Goal: Transaction & Acquisition: Purchase product/service

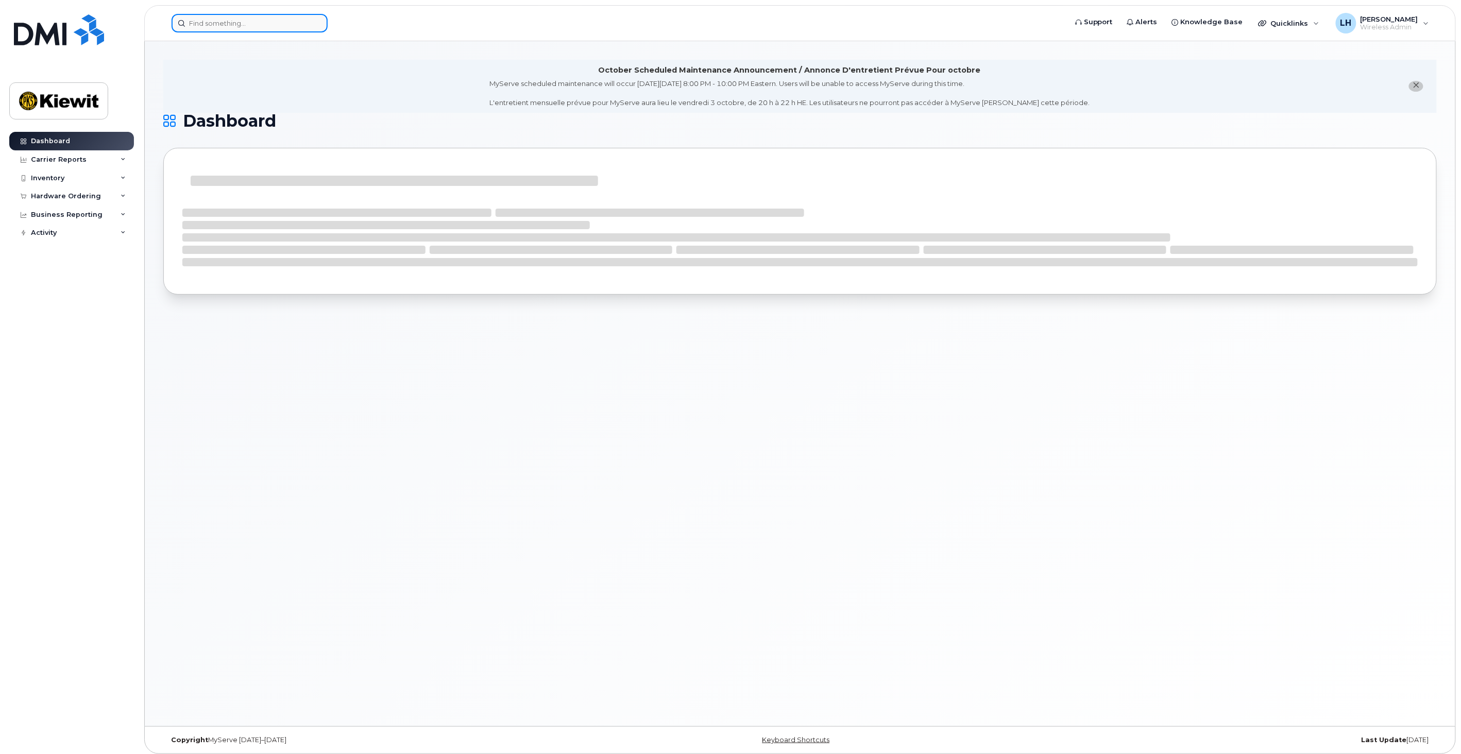
click at [227, 28] on input at bounding box center [250, 23] width 156 height 19
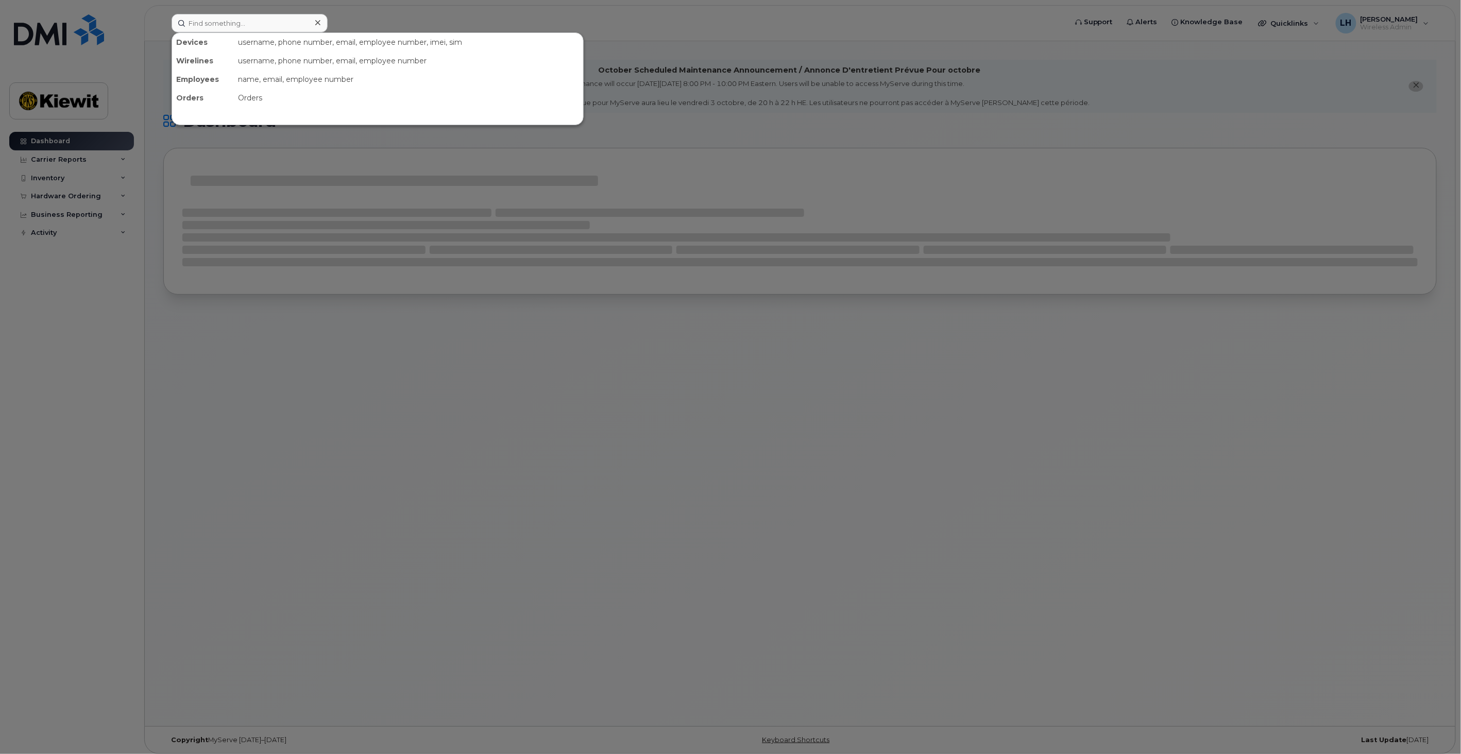
click at [70, 168] on div at bounding box center [730, 377] width 1461 height 754
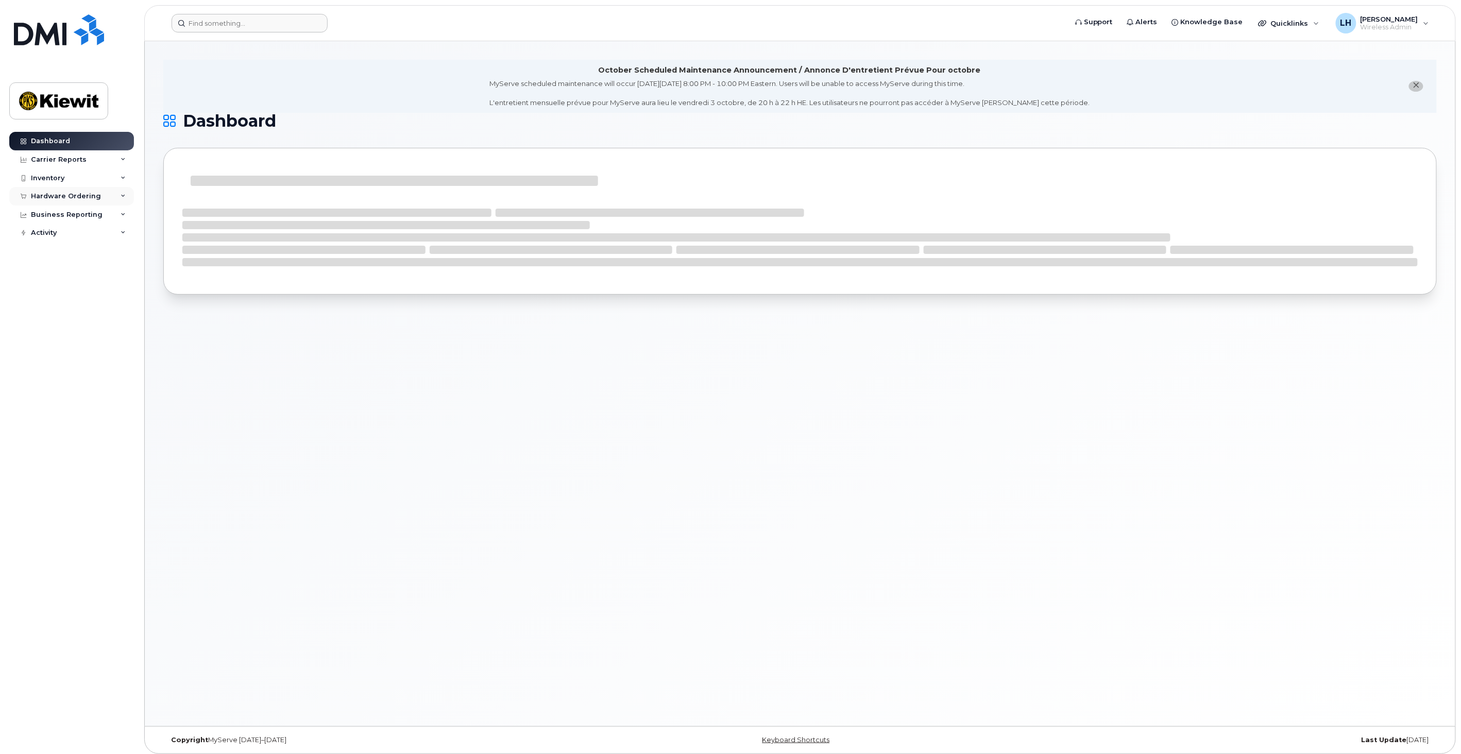
click at [70, 192] on div "Hardware Ordering" at bounding box center [66, 196] width 70 height 8
click at [68, 240] on link "Orders" at bounding box center [80, 235] width 107 height 20
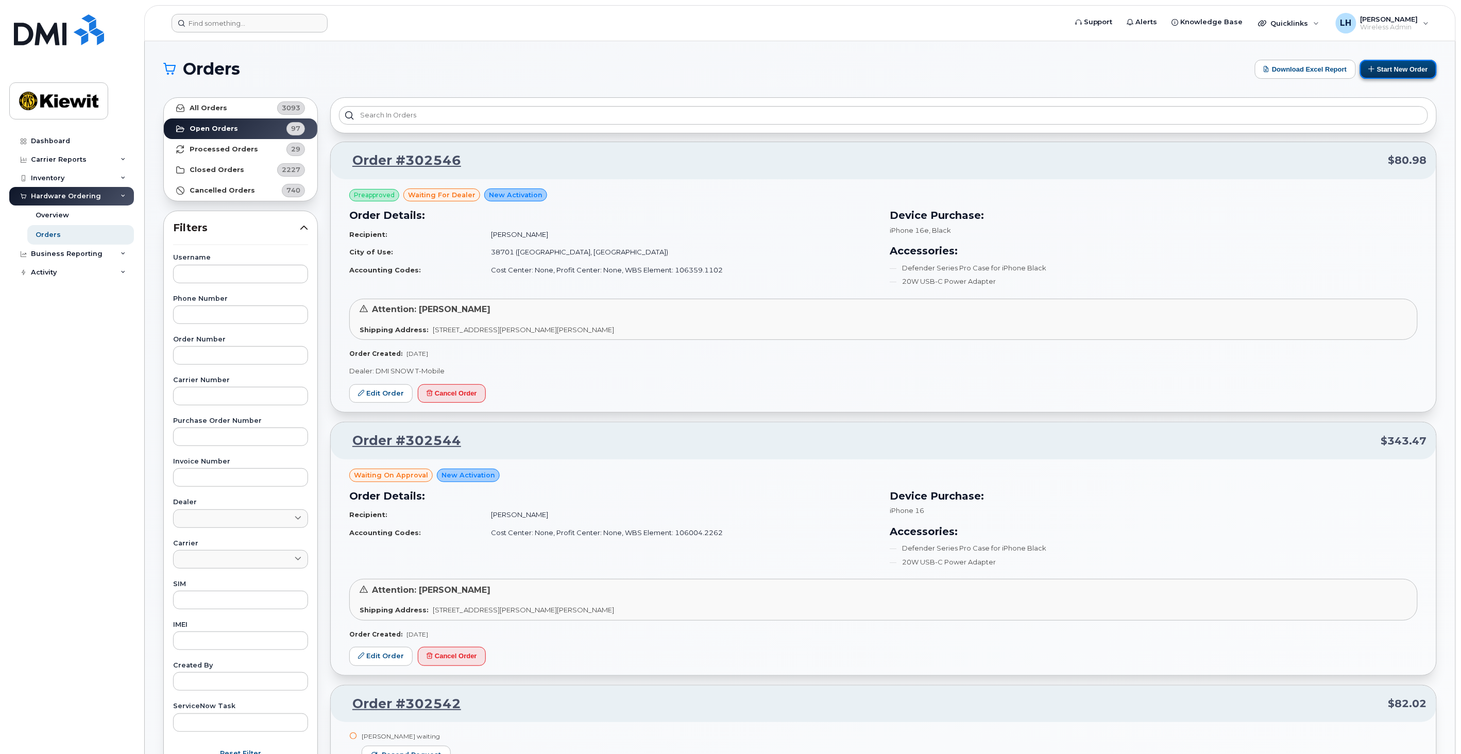
click at [1411, 67] on button "Start New Order" at bounding box center [1398, 69] width 77 height 19
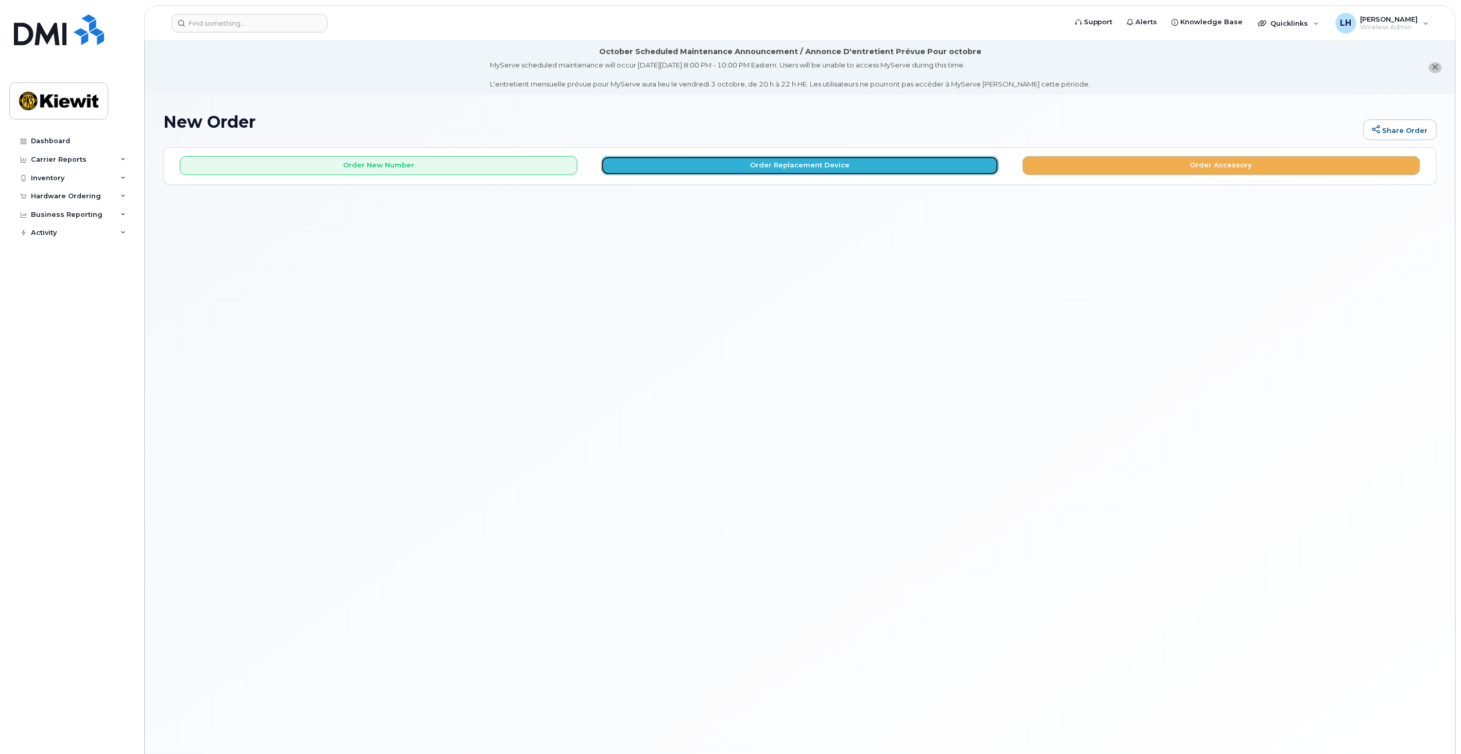
click at [734, 171] on button "Order Replacement Device" at bounding box center [800, 165] width 398 height 19
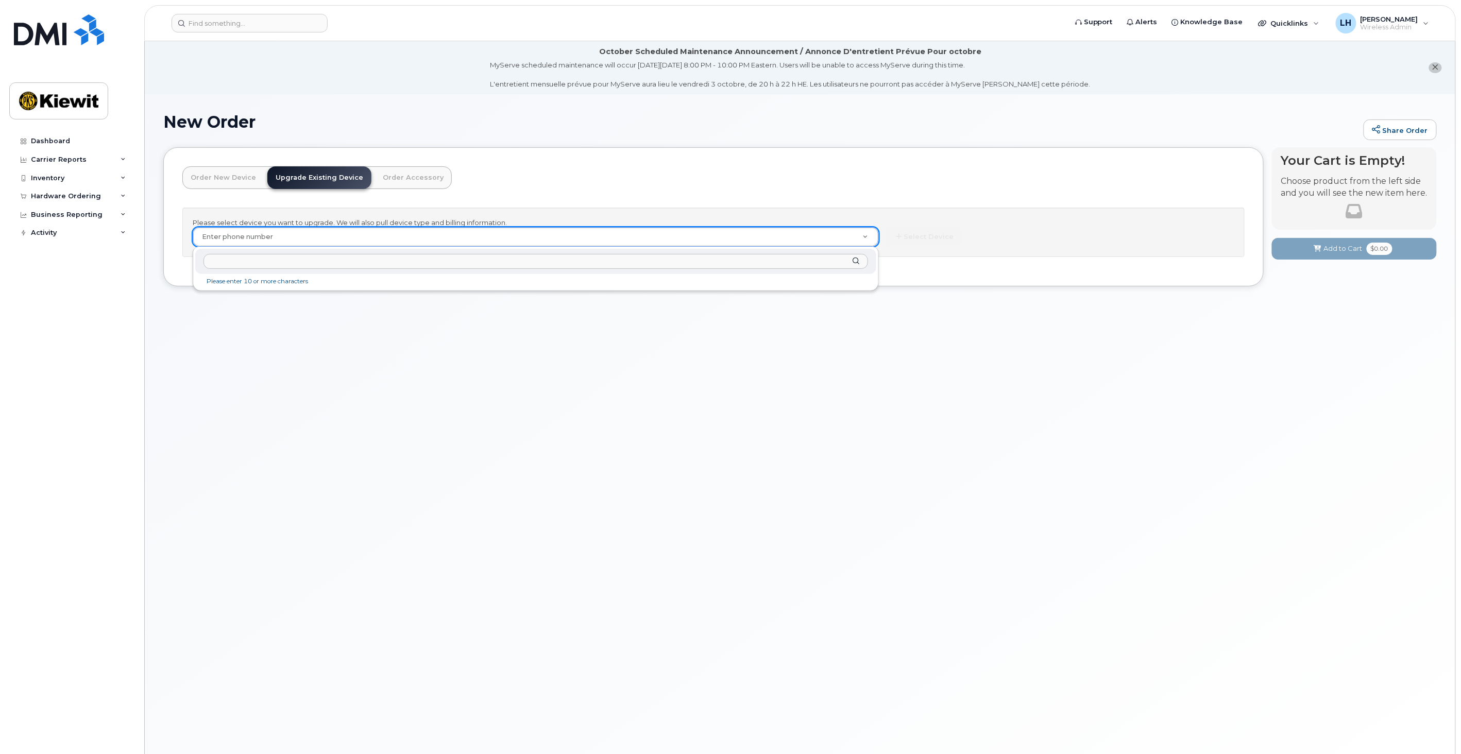
drag, startPoint x: 241, startPoint y: 261, endPoint x: 231, endPoint y: 246, distance: 18.3
click at [241, 261] on input "text" at bounding box center [535, 261] width 665 height 15
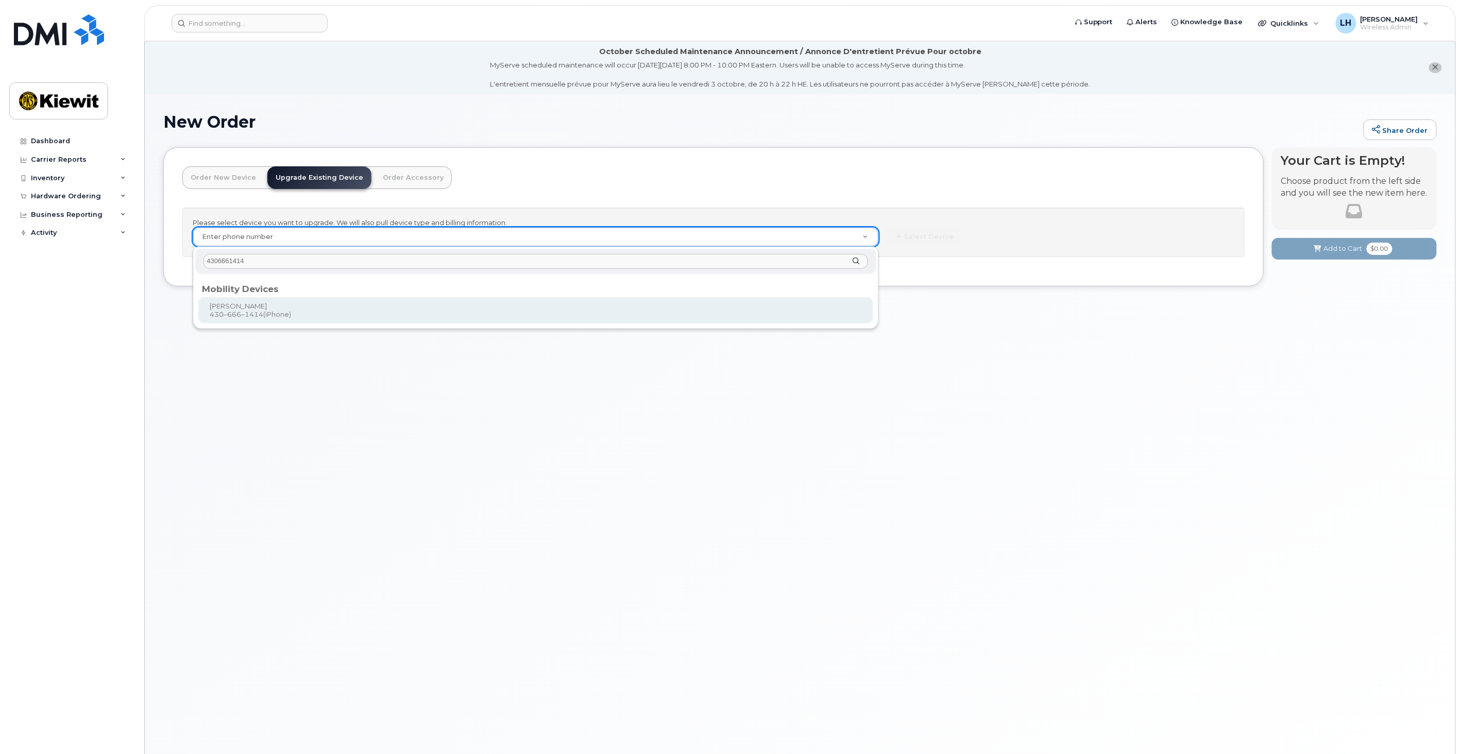
type input "4306661414"
type input "1168575"
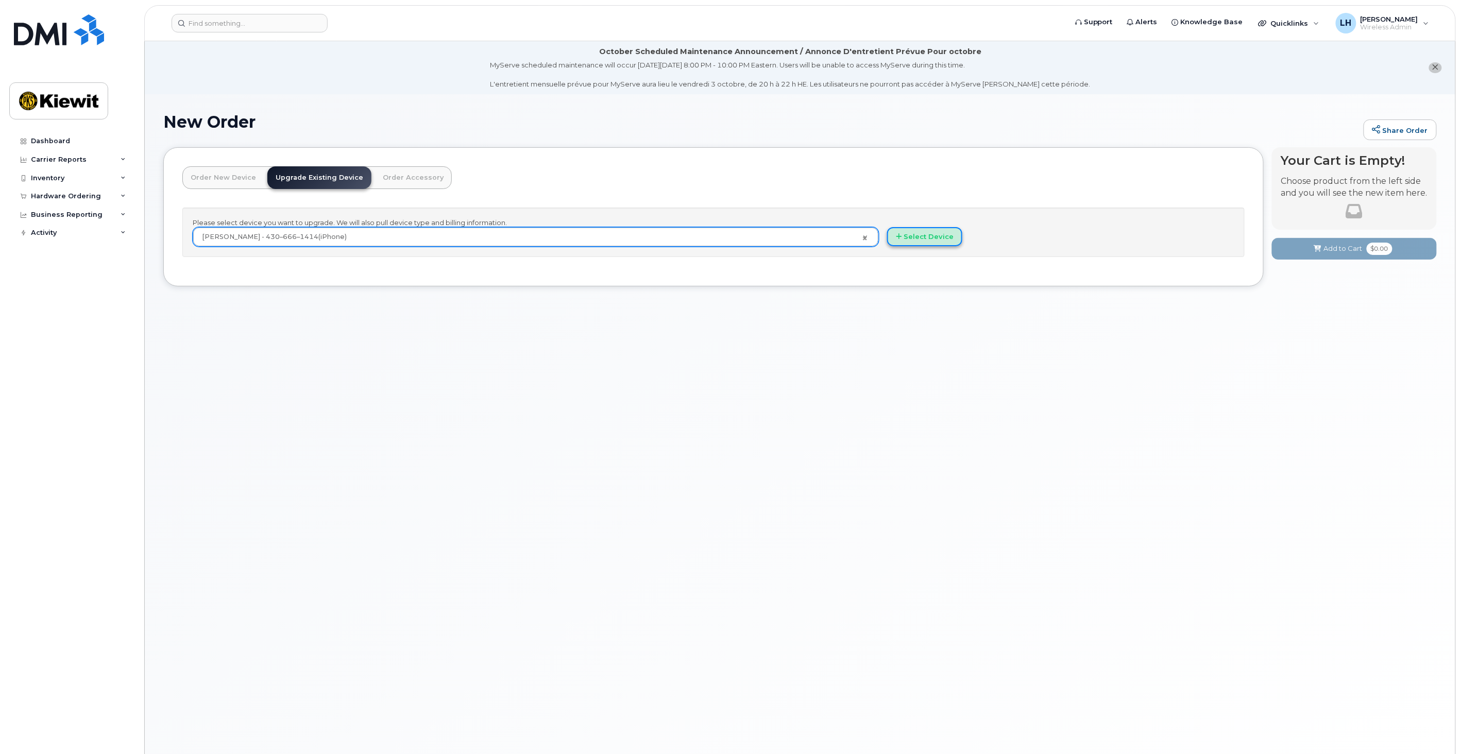
click at [925, 236] on button "Select Device" at bounding box center [924, 236] width 75 height 19
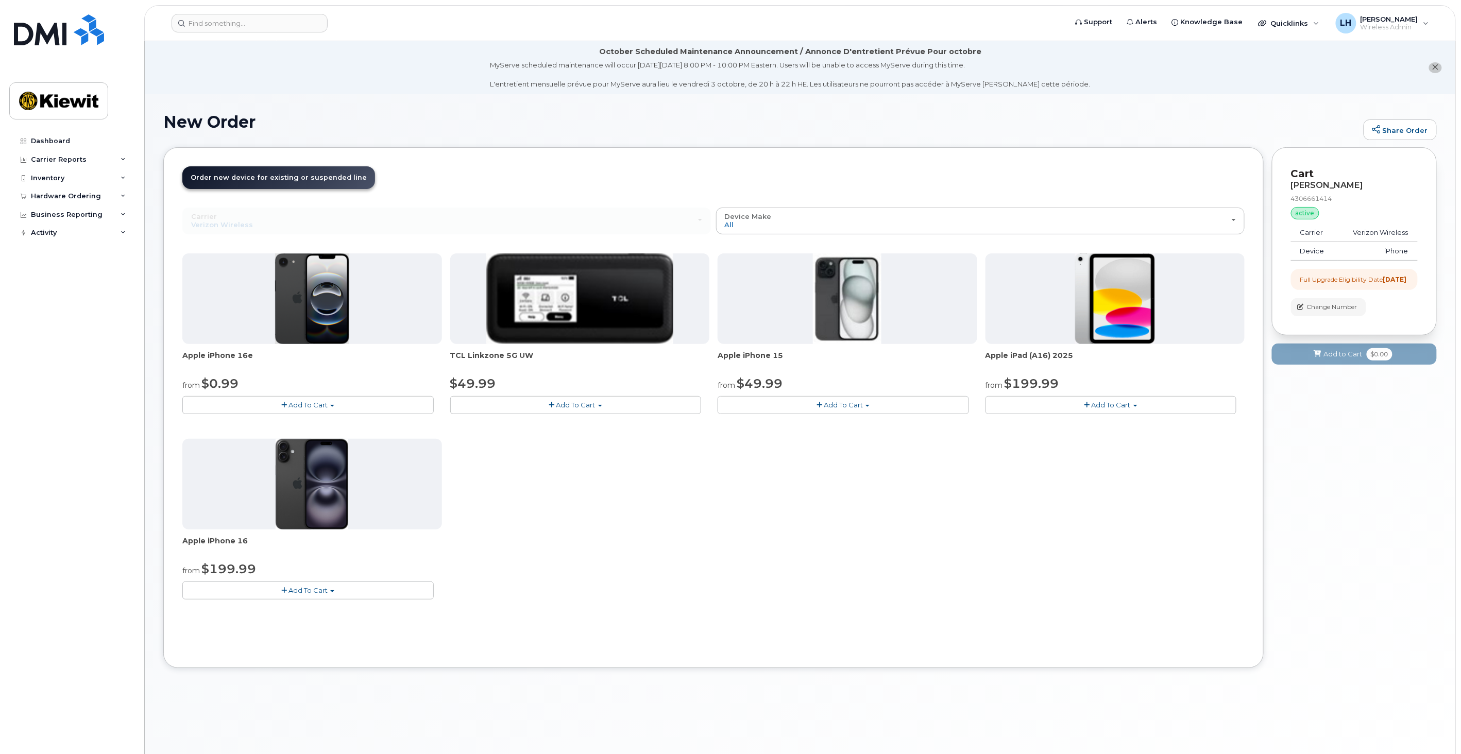
scroll to position [57, 0]
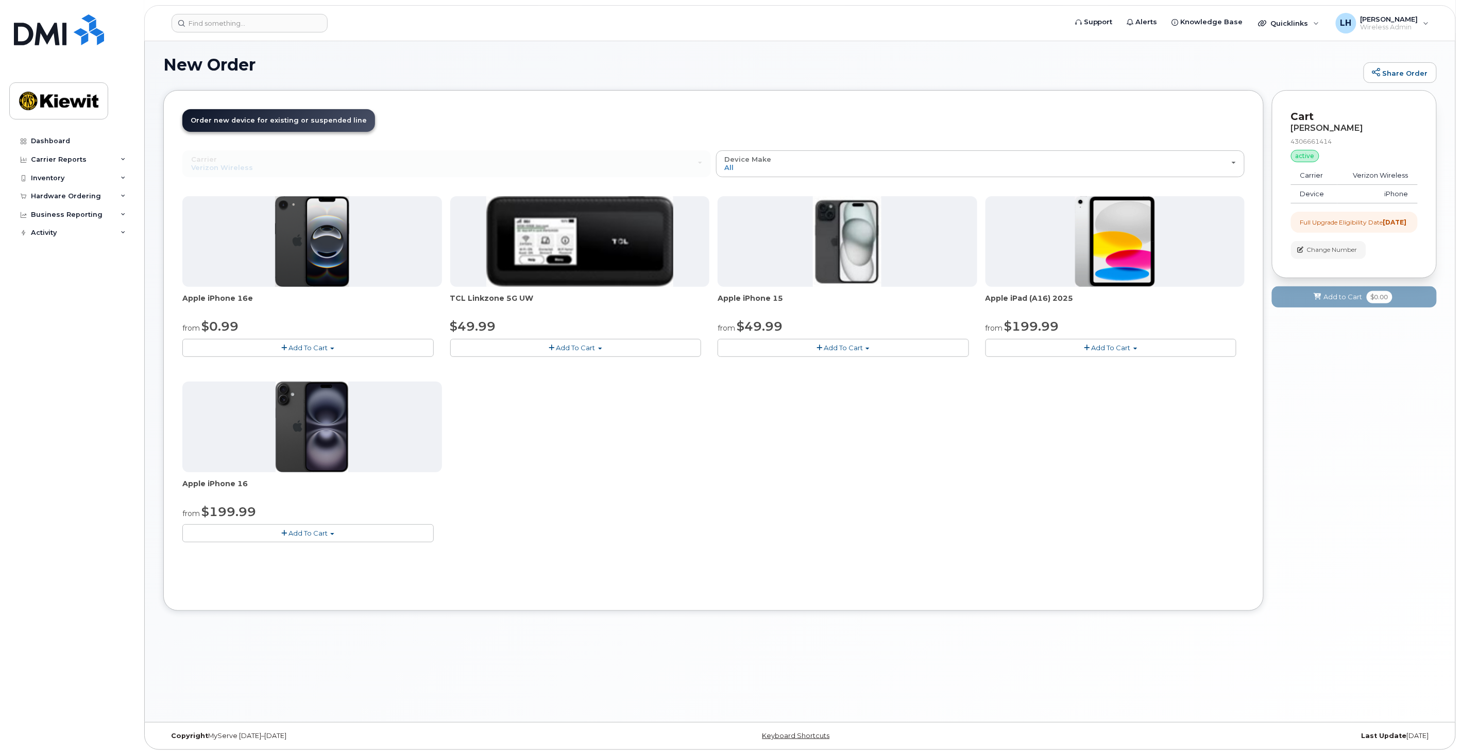
click at [347, 347] on button "Add To Cart" at bounding box center [307, 348] width 251 height 18
click at [281, 365] on link "$0.99 - 2 Year Upgrade (128GB)" at bounding box center [249, 367] width 129 height 13
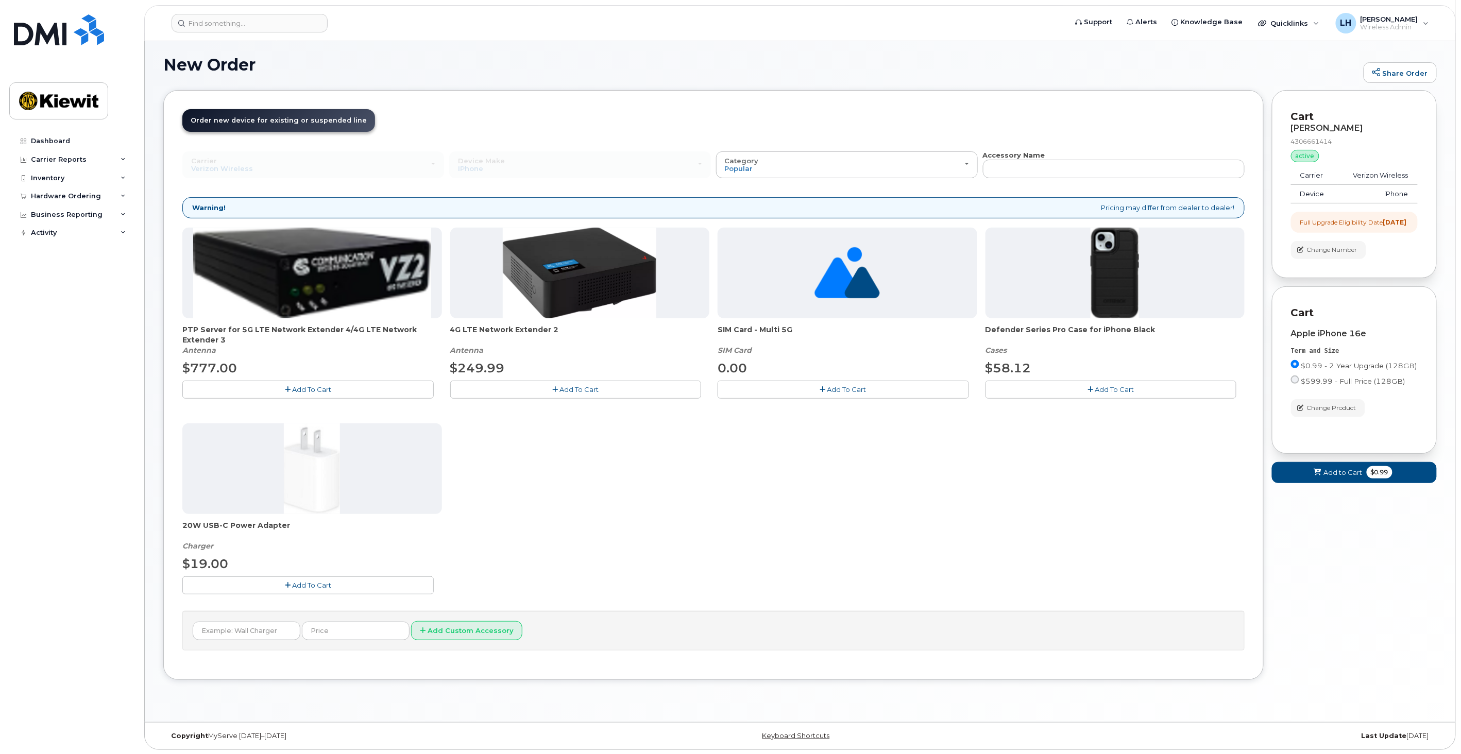
click at [1116, 392] on span "Add To Cart" at bounding box center [1114, 389] width 39 height 8
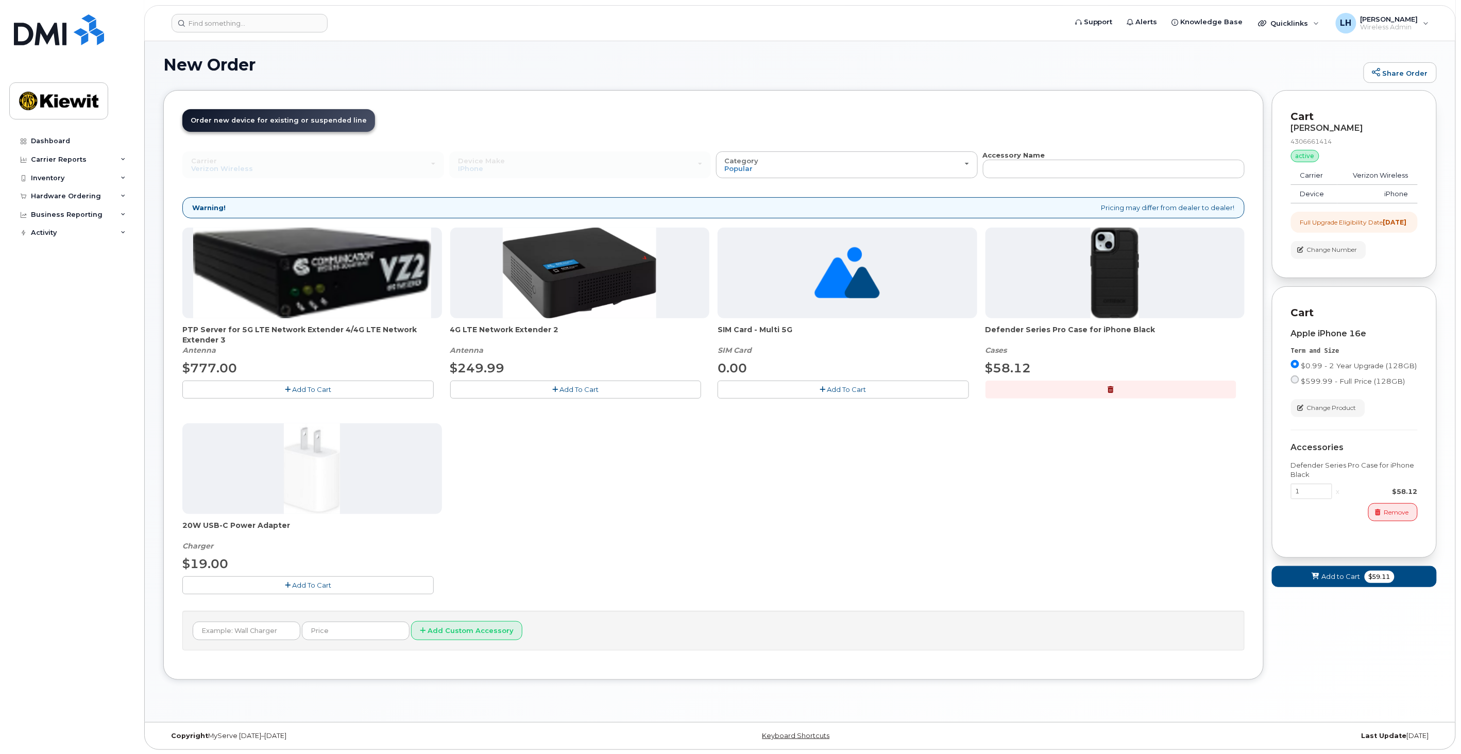
click at [302, 588] on span "Add To Cart" at bounding box center [311, 585] width 39 height 8
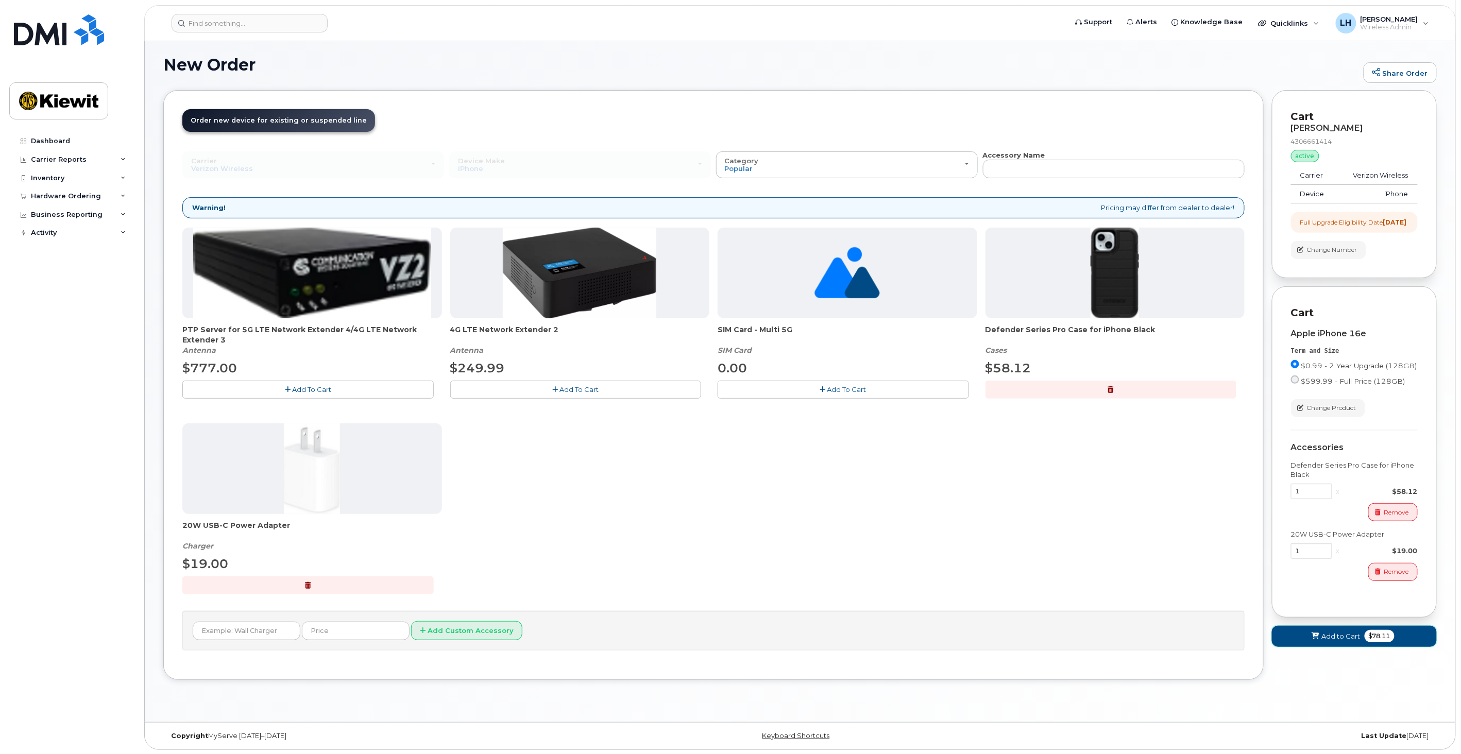
click at [1330, 641] on span "Add to Cart" at bounding box center [1341, 637] width 39 height 10
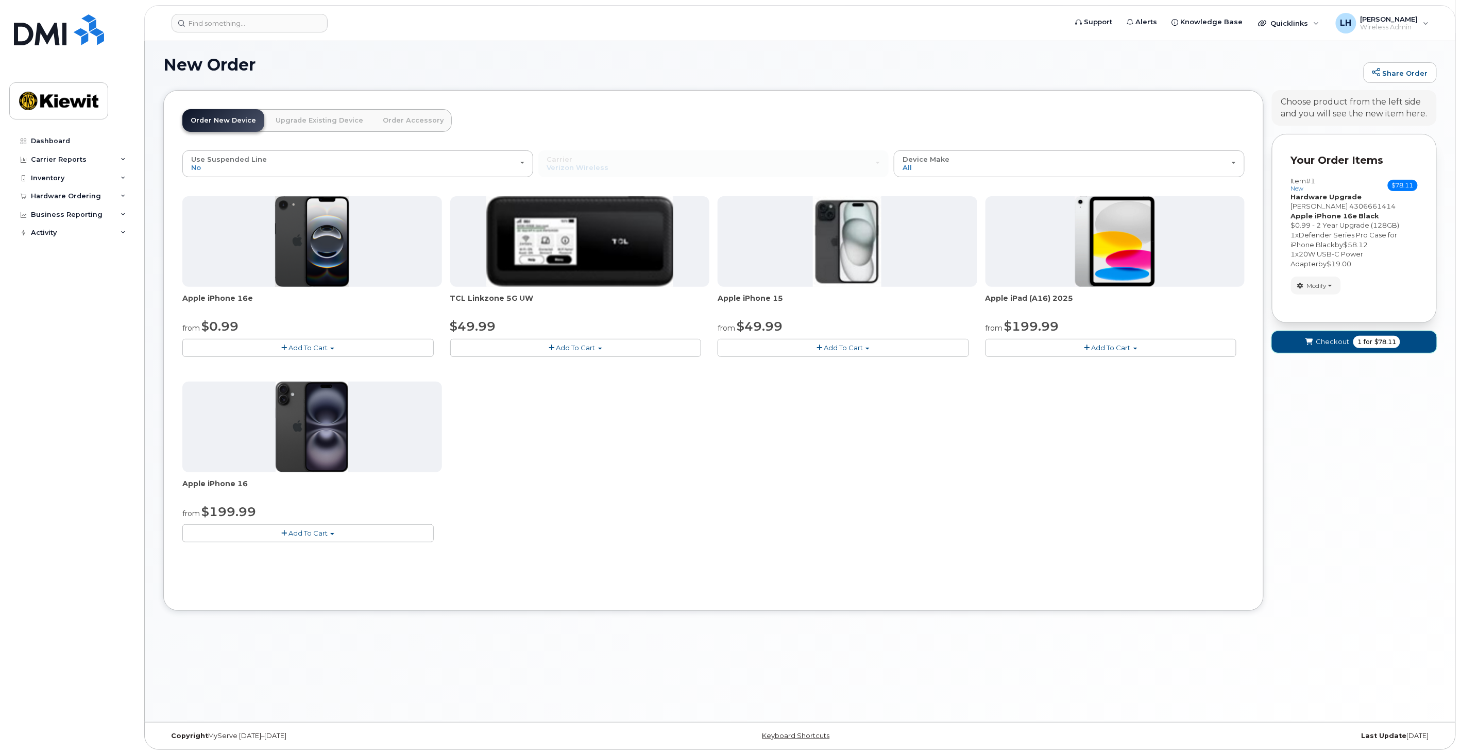
click at [1317, 333] on button "Checkout 1 for $78.11" at bounding box center [1354, 341] width 165 height 21
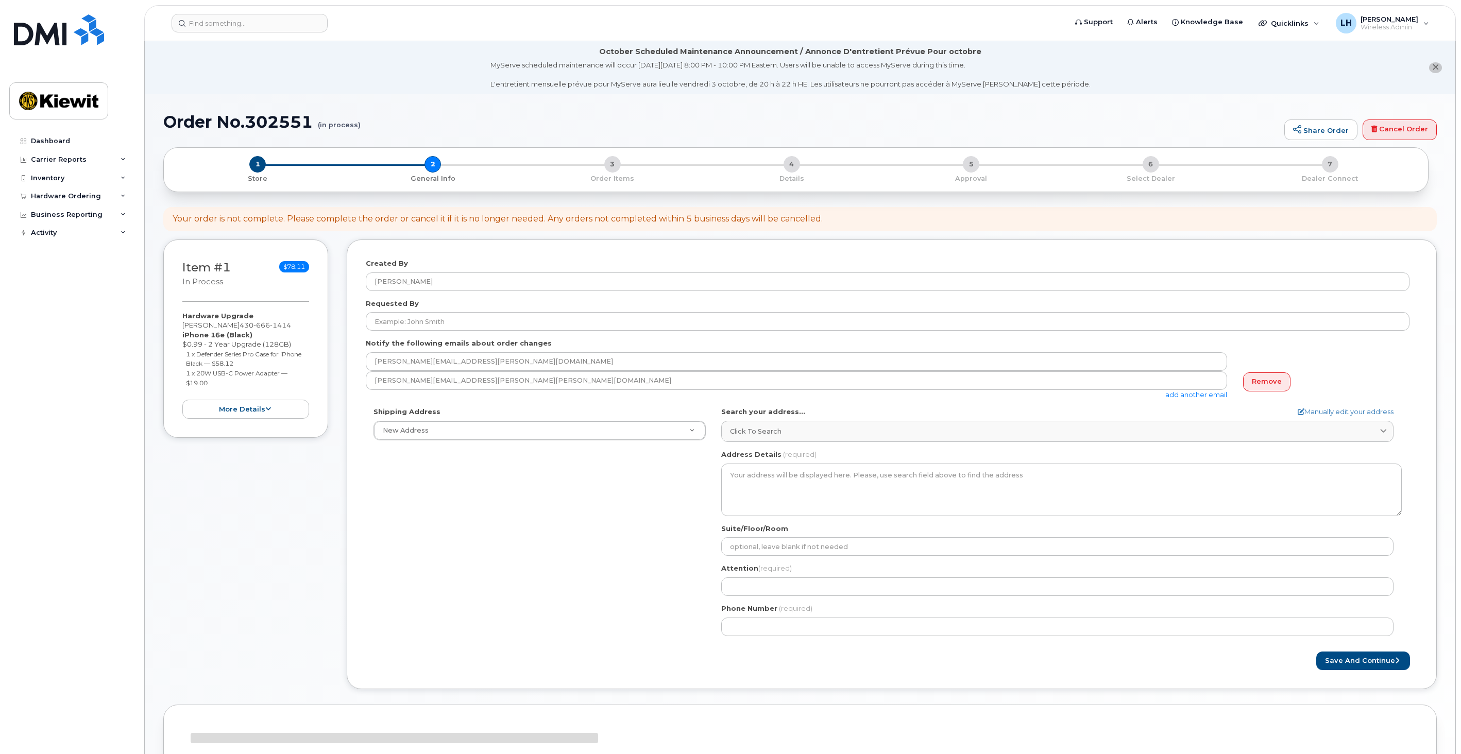
select select
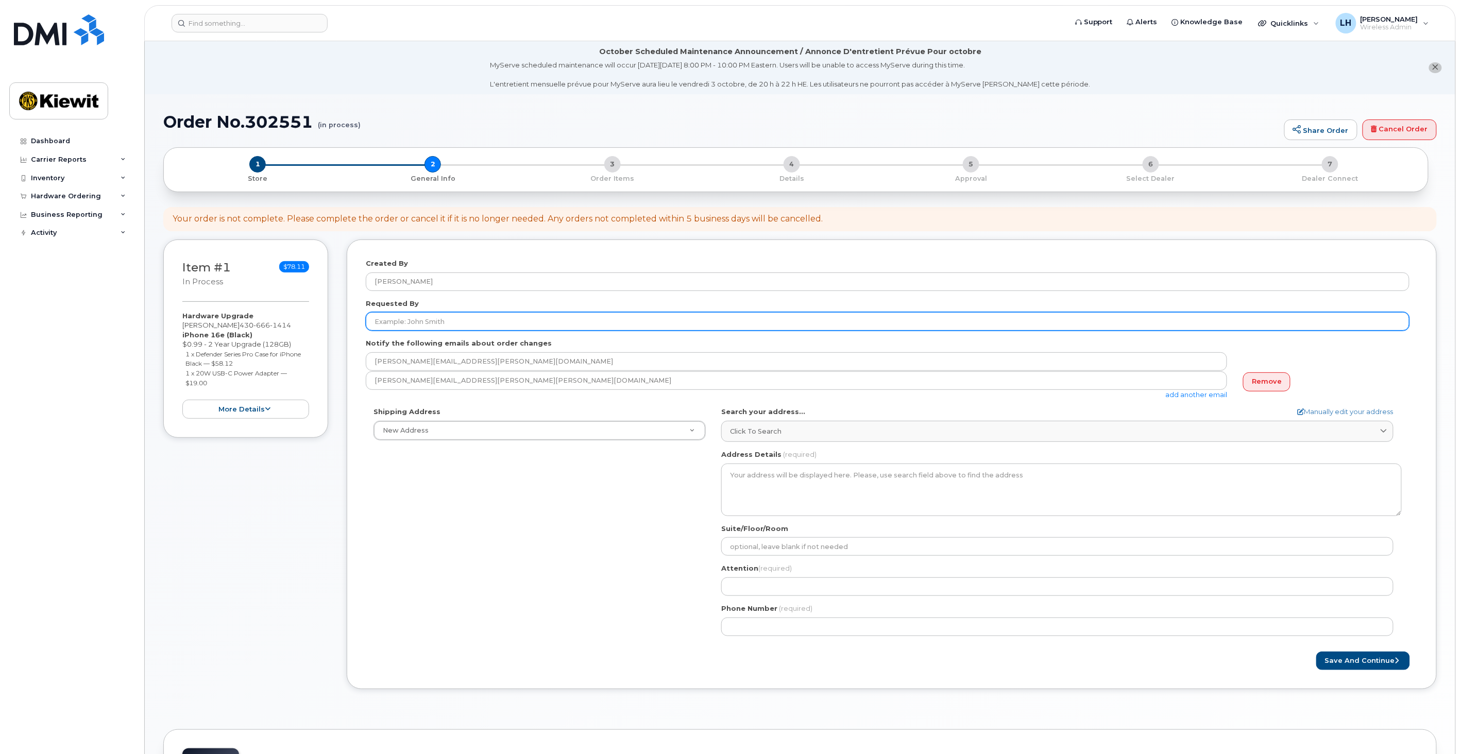
click at [479, 321] on input "Requested By" at bounding box center [888, 321] width 1044 height 19
type input "B"
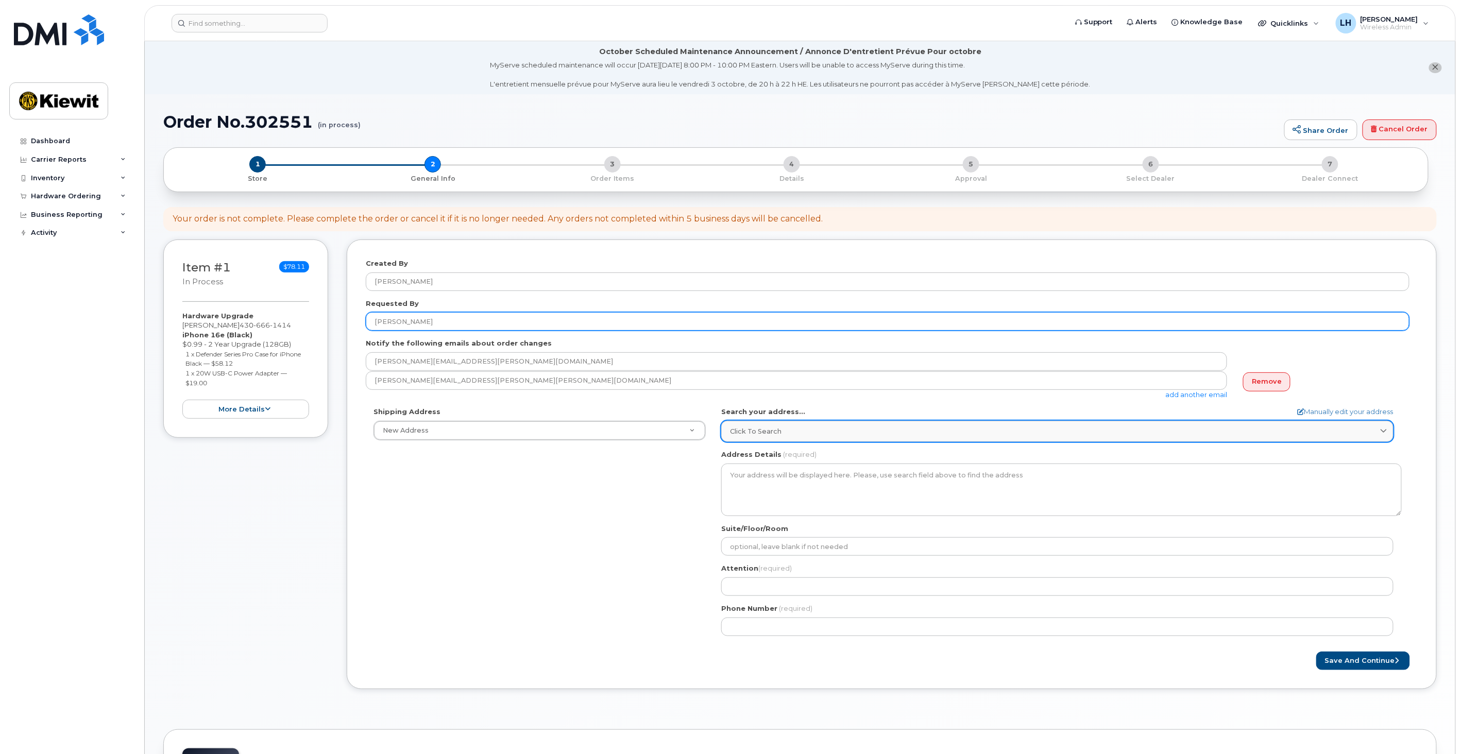
type input "[PERSON_NAME]"
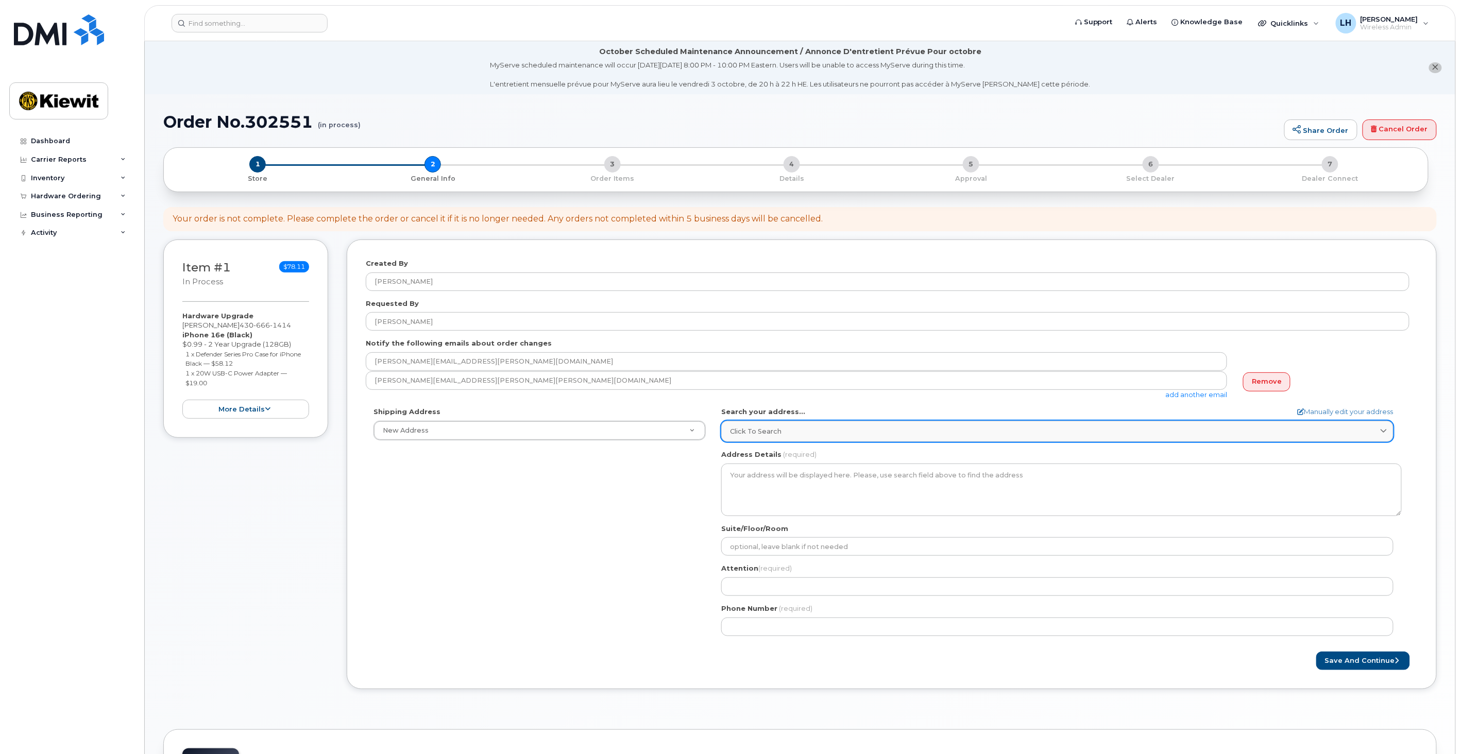
click at [814, 428] on div "Click to search" at bounding box center [1057, 432] width 655 height 10
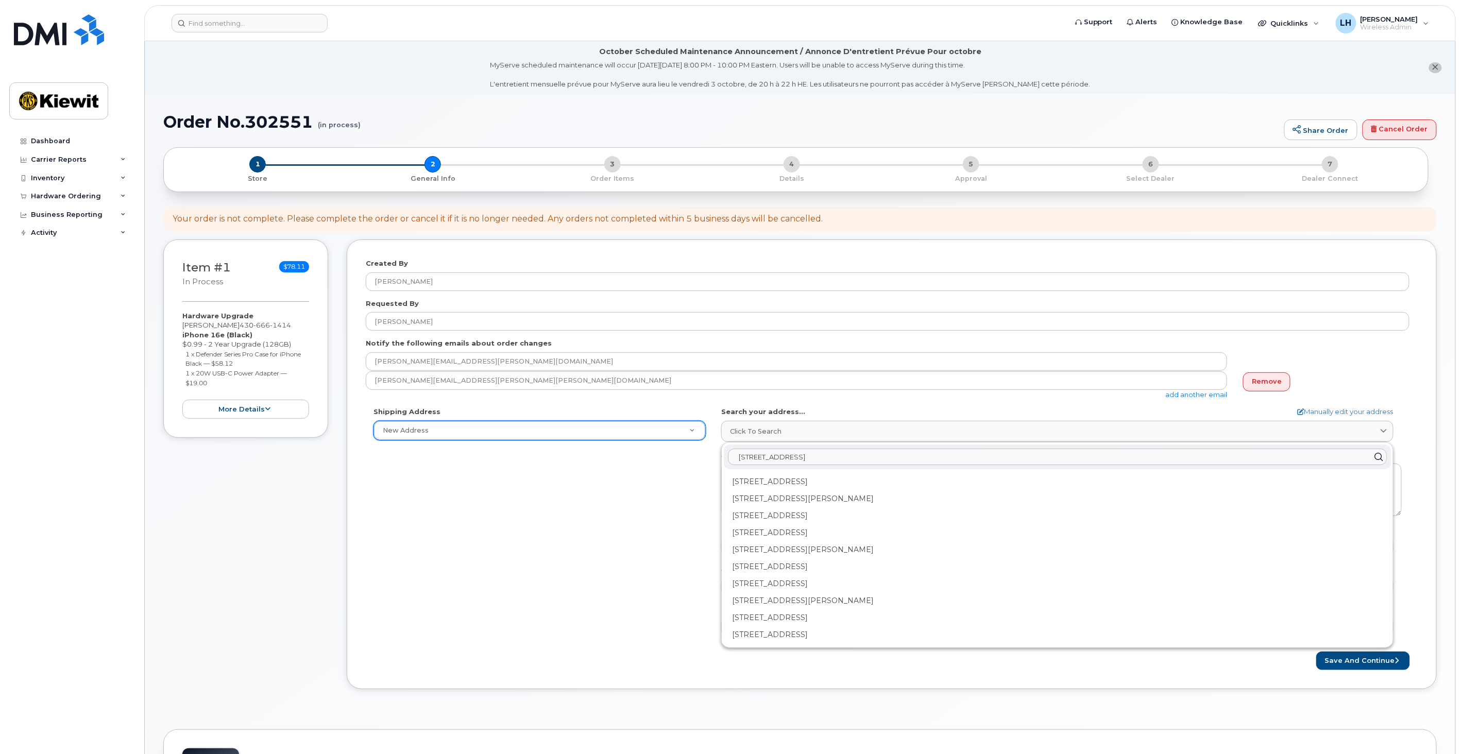
type input "118 Cado Dr"
type input "118 Cado Dr Abilene, TX"
click at [794, 457] on input "118 Cado Dr" at bounding box center [1057, 457] width 659 height 16
type input "118 Cado Dr Abi len"
drag, startPoint x: 824, startPoint y: 456, endPoint x: 699, endPoint y: 456, distance: 125.7
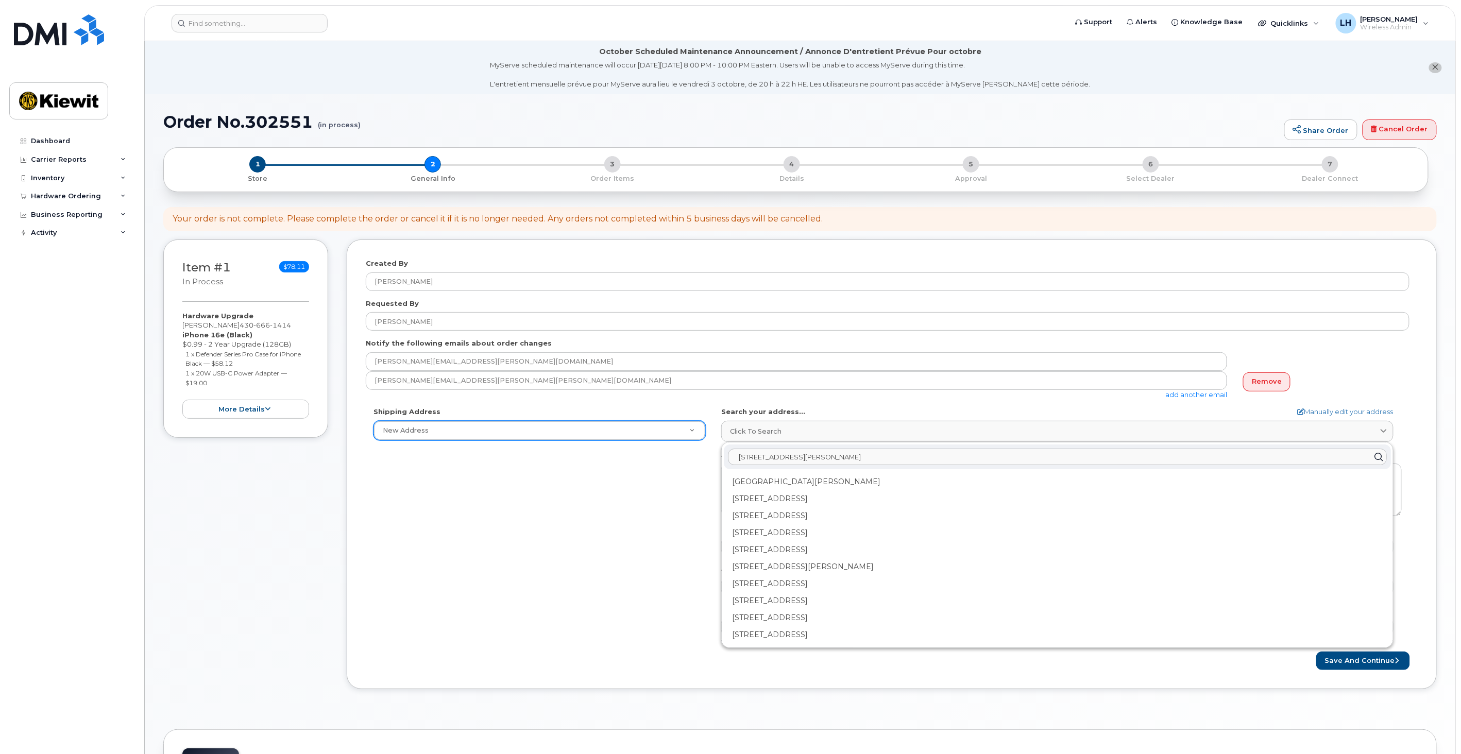
click at [699, 456] on div "Shipping Address New Address New Address AB Search your address... Manually edi…" at bounding box center [888, 525] width 1044 height 236
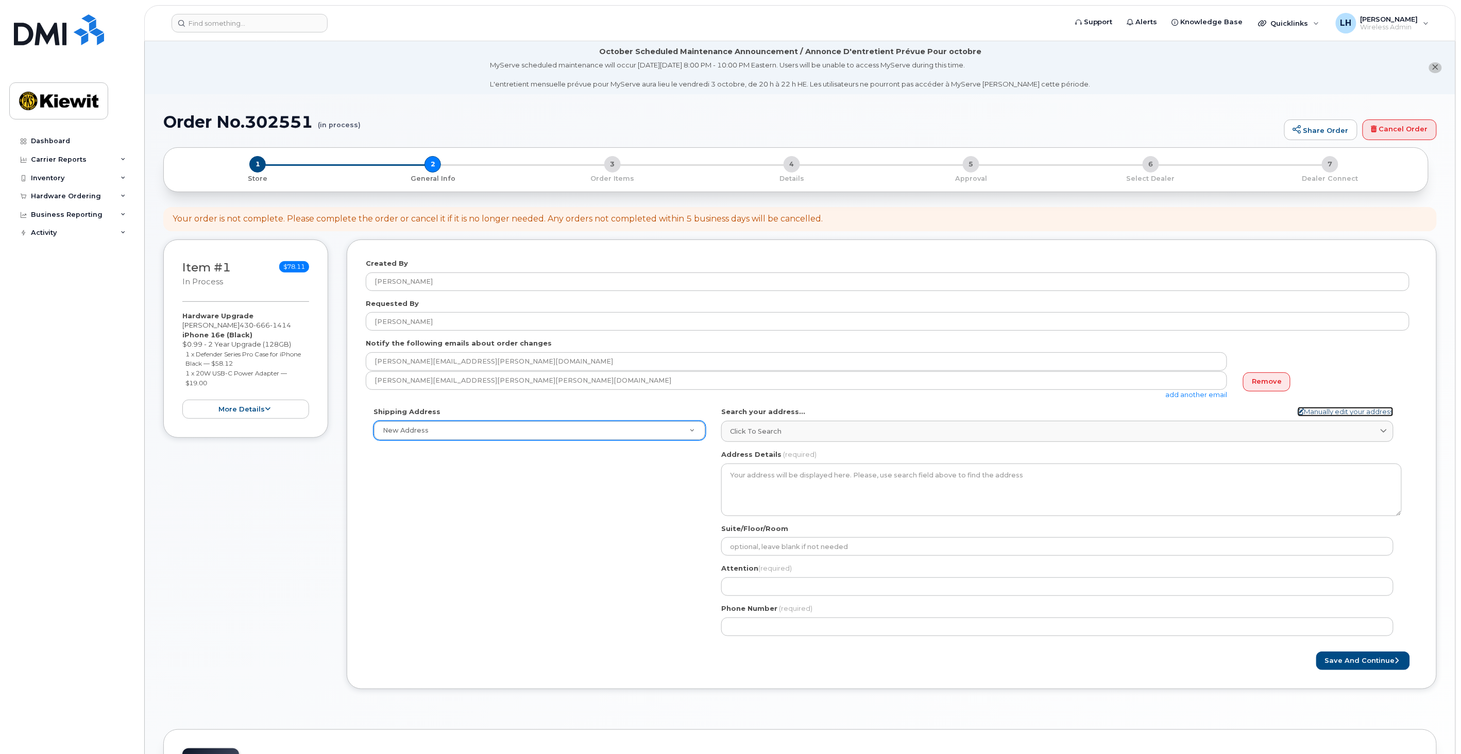
click at [1331, 411] on link "Manually edit your address" at bounding box center [1346, 412] width 96 height 10
select select
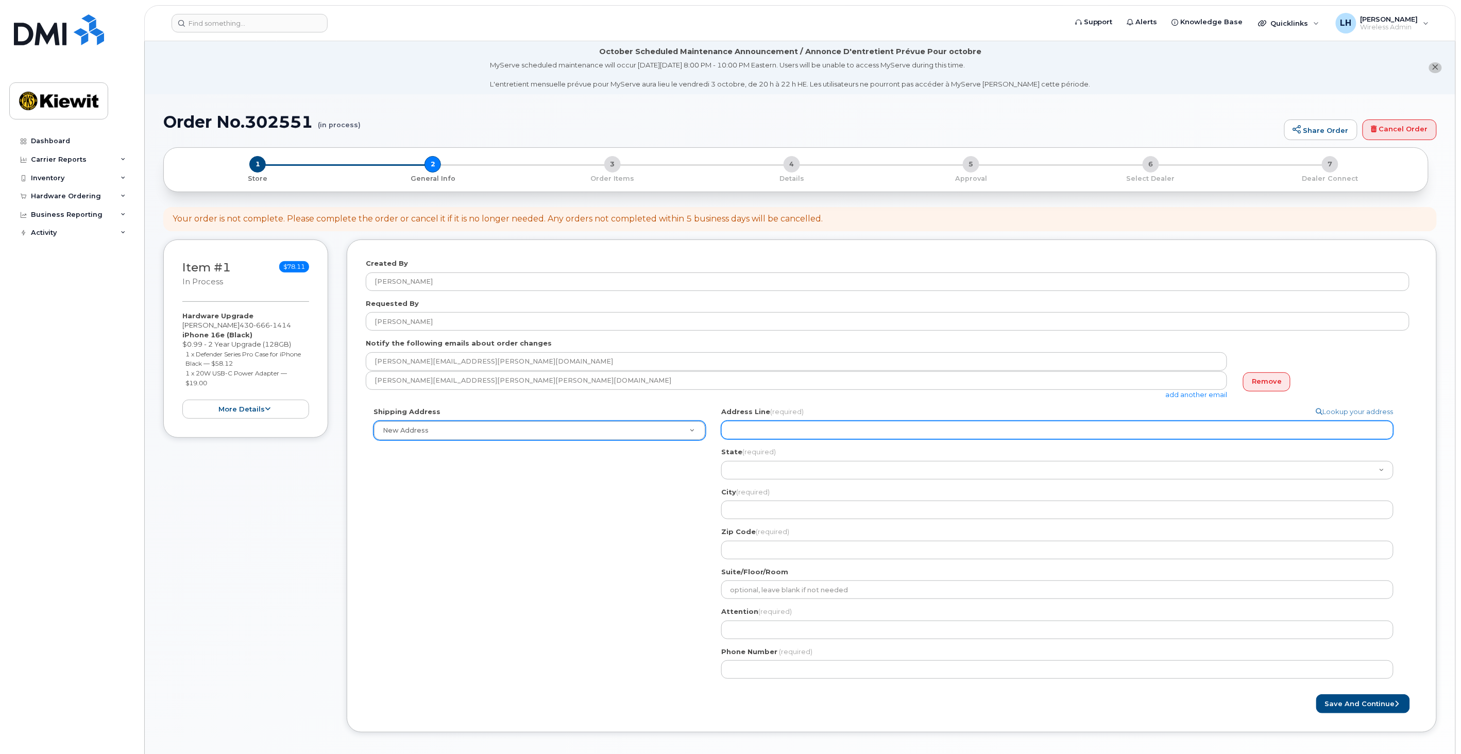
click at [747, 427] on input "Address Line (required)" at bounding box center [1057, 430] width 672 height 19
select select
type input "1"
select select
type input "11"
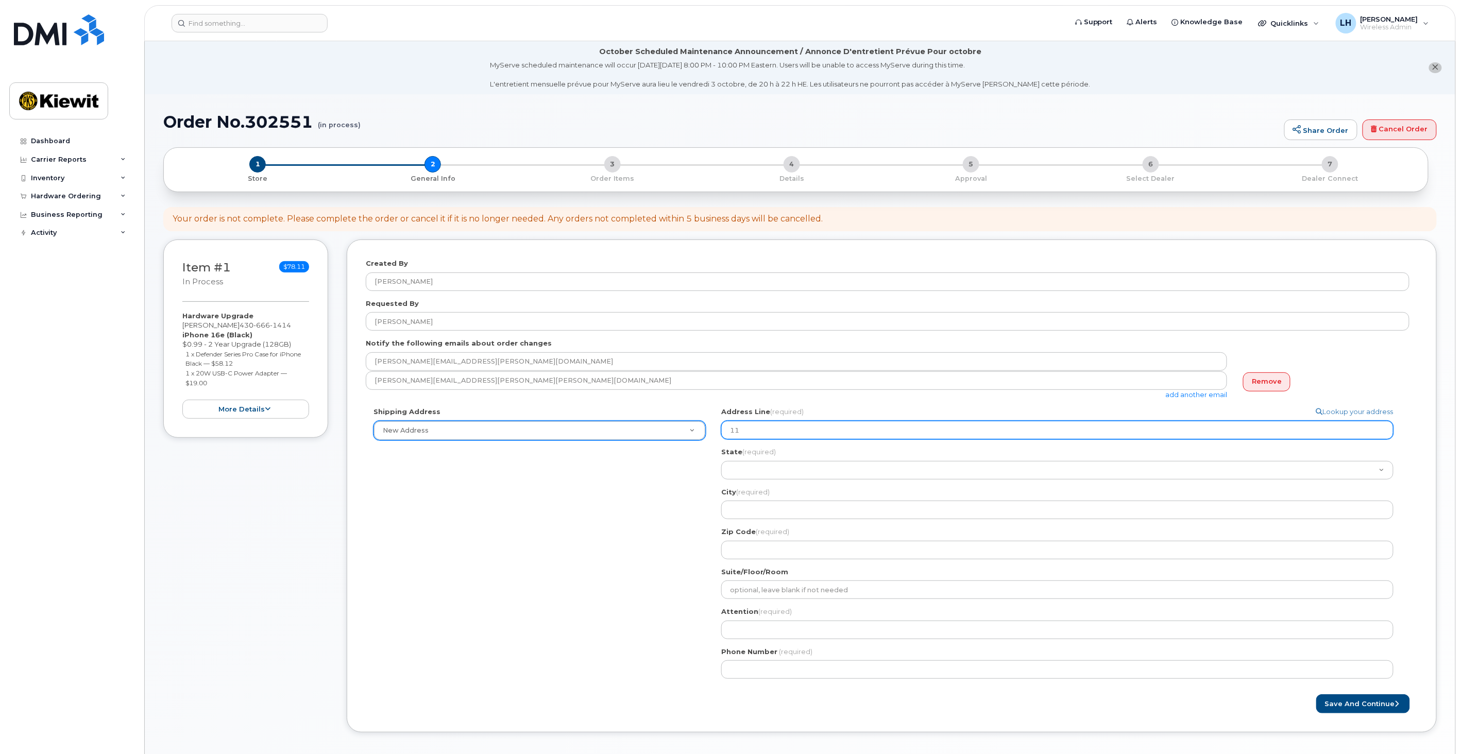
select select
type input "118"
select select
type input "118 C"
select select
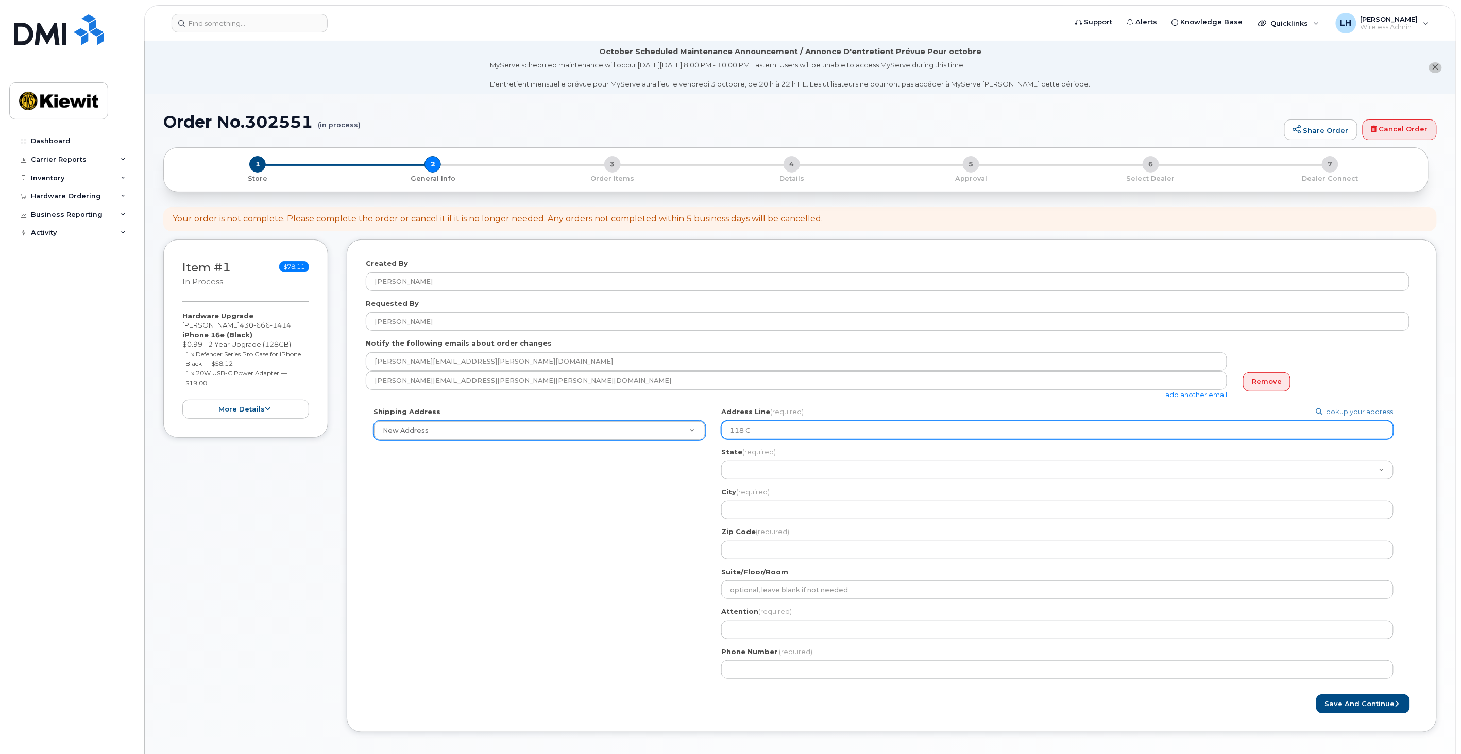
type input "118 CV"
select select
type input "118 C"
select select
type input "118 Ca"
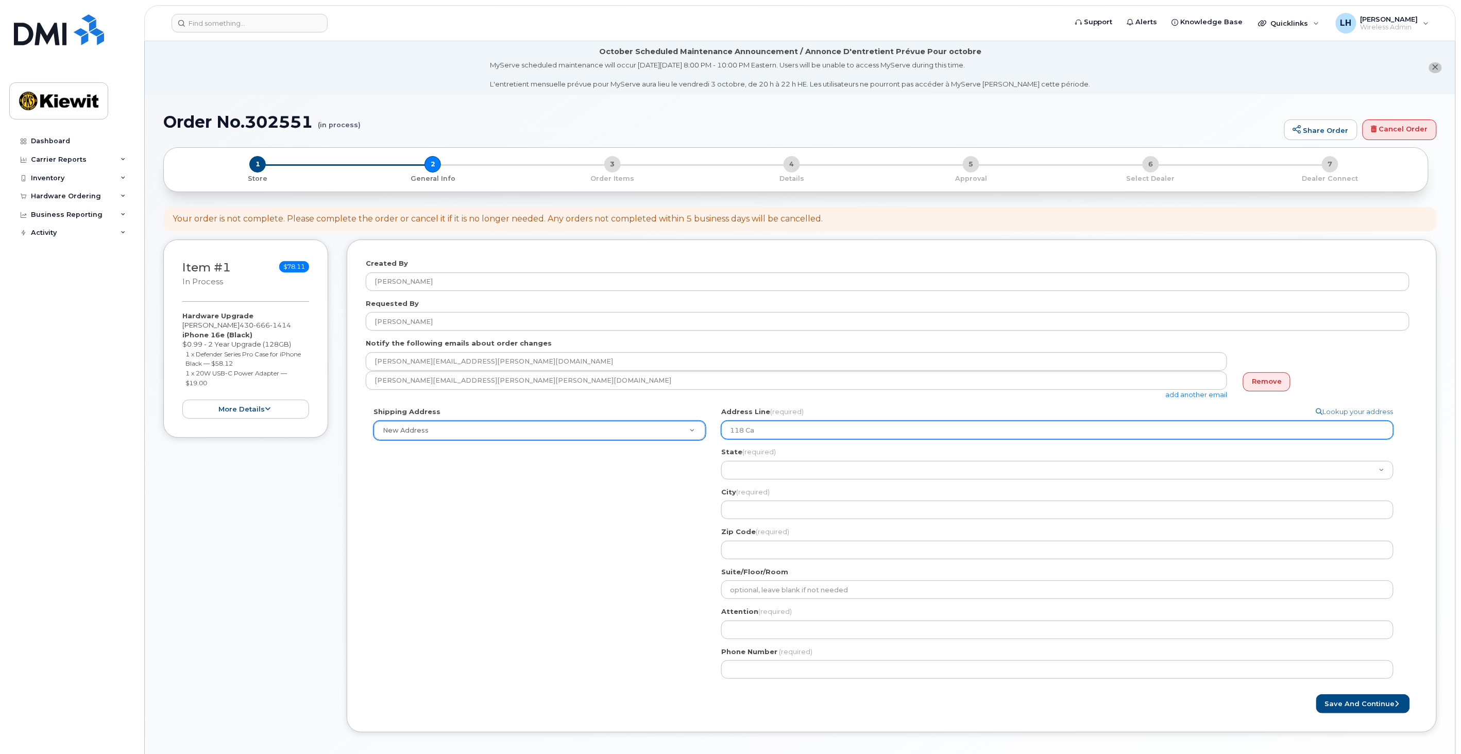
select select
type input "118 Cado"
select select
type input "118 Cado"
select select
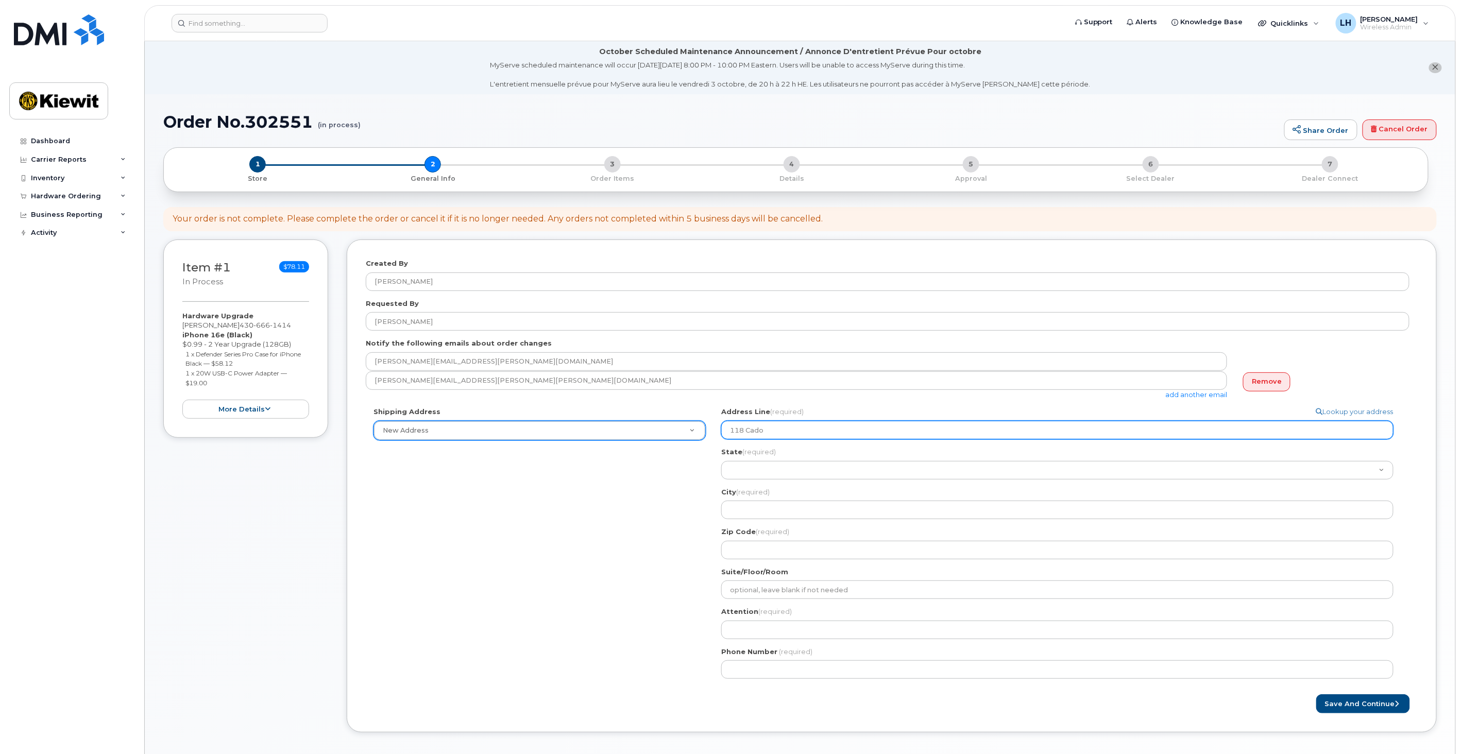
type input "118 Cado D"
select select
type input "118 Cado Dr"
click at [759, 423] on input "118 Cado Dr" at bounding box center [1057, 430] width 672 height 19
select select
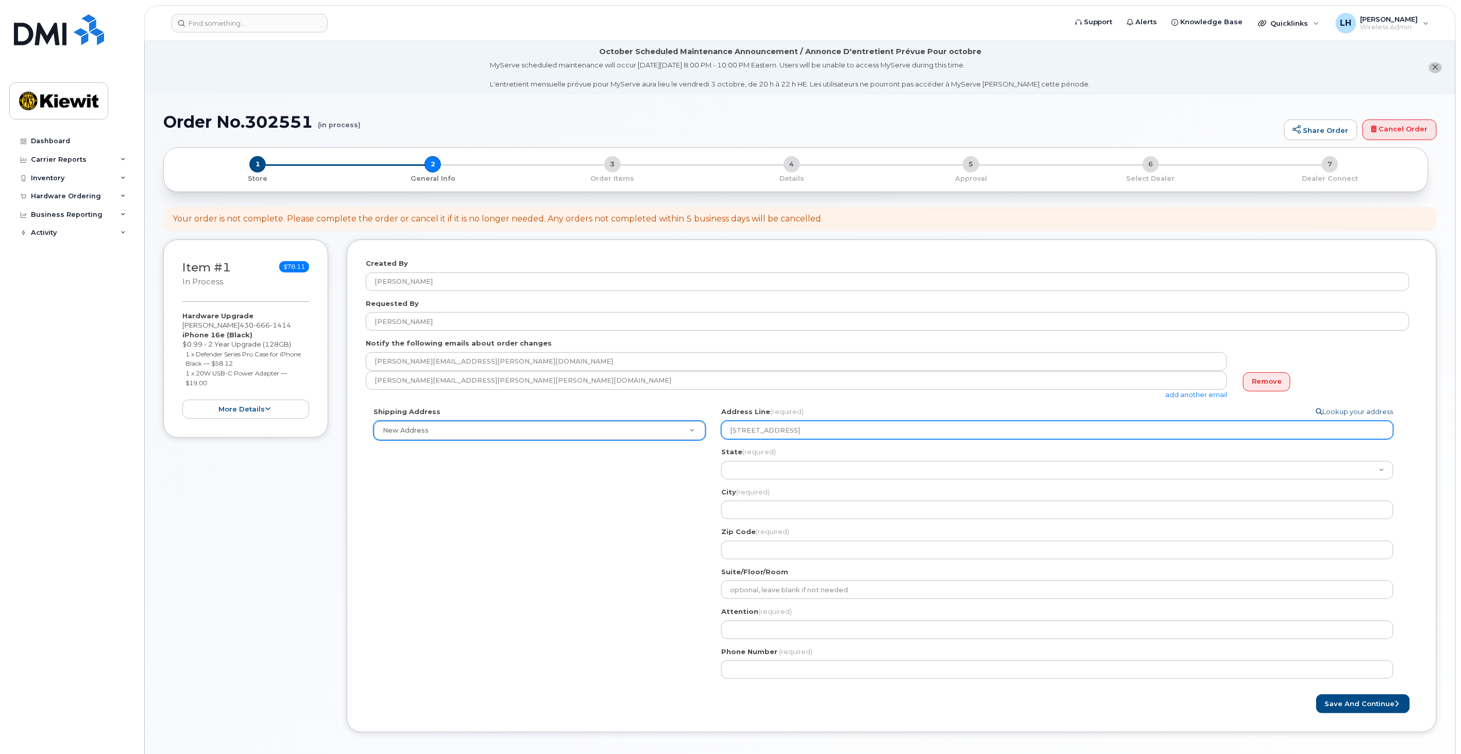
type input "118 Caddo Dr"
click at [1331, 413] on link "Lookup your address" at bounding box center [1354, 412] width 77 height 10
select select
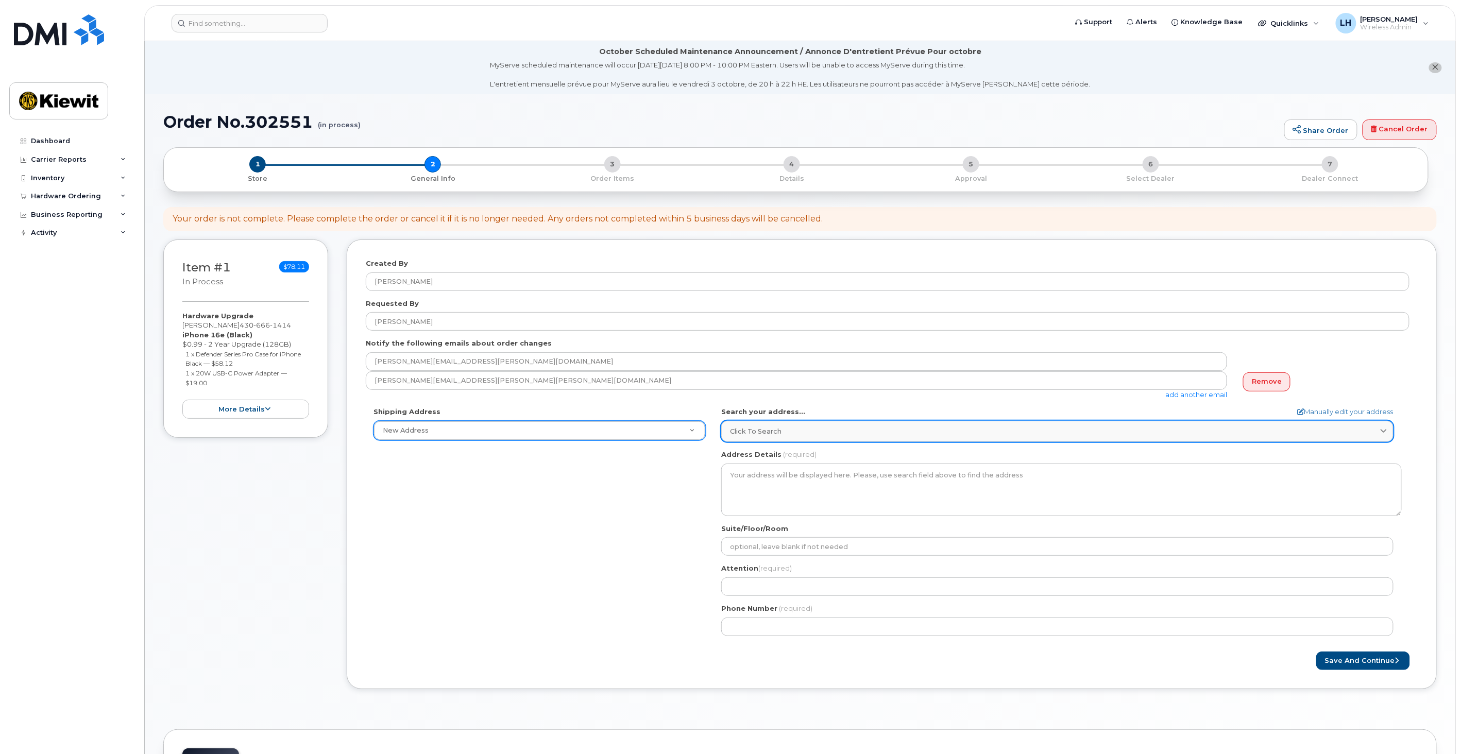
click at [810, 432] on div "Click to search" at bounding box center [1057, 432] width 655 height 10
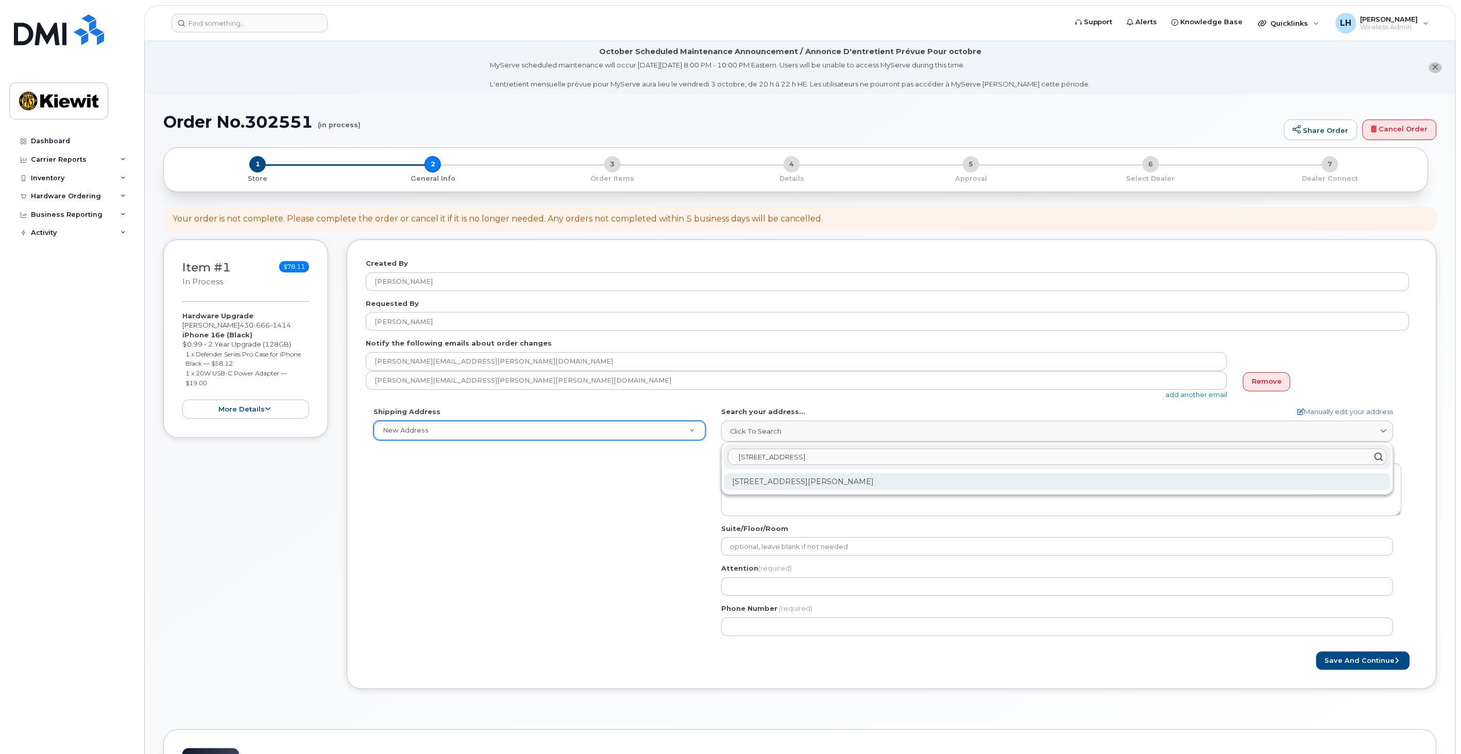
type input "118 Caddo Dr"
click at [835, 474] on div "118 Caddo Dr Abilene TX 79602-8035" at bounding box center [1057, 481] width 667 height 17
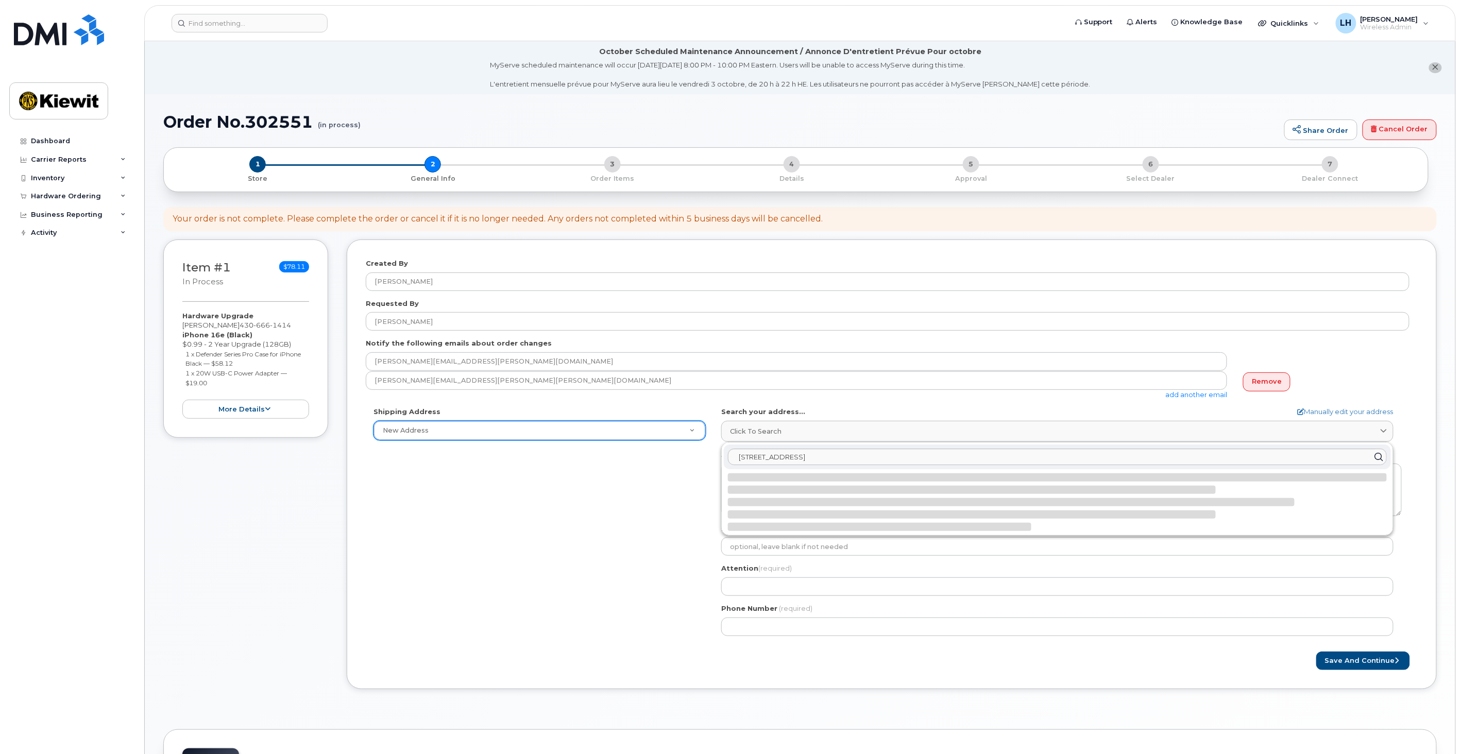
select select
type textarea "118 Caddo Dr ABILENE TX 79602-8035 UNITED STATES"
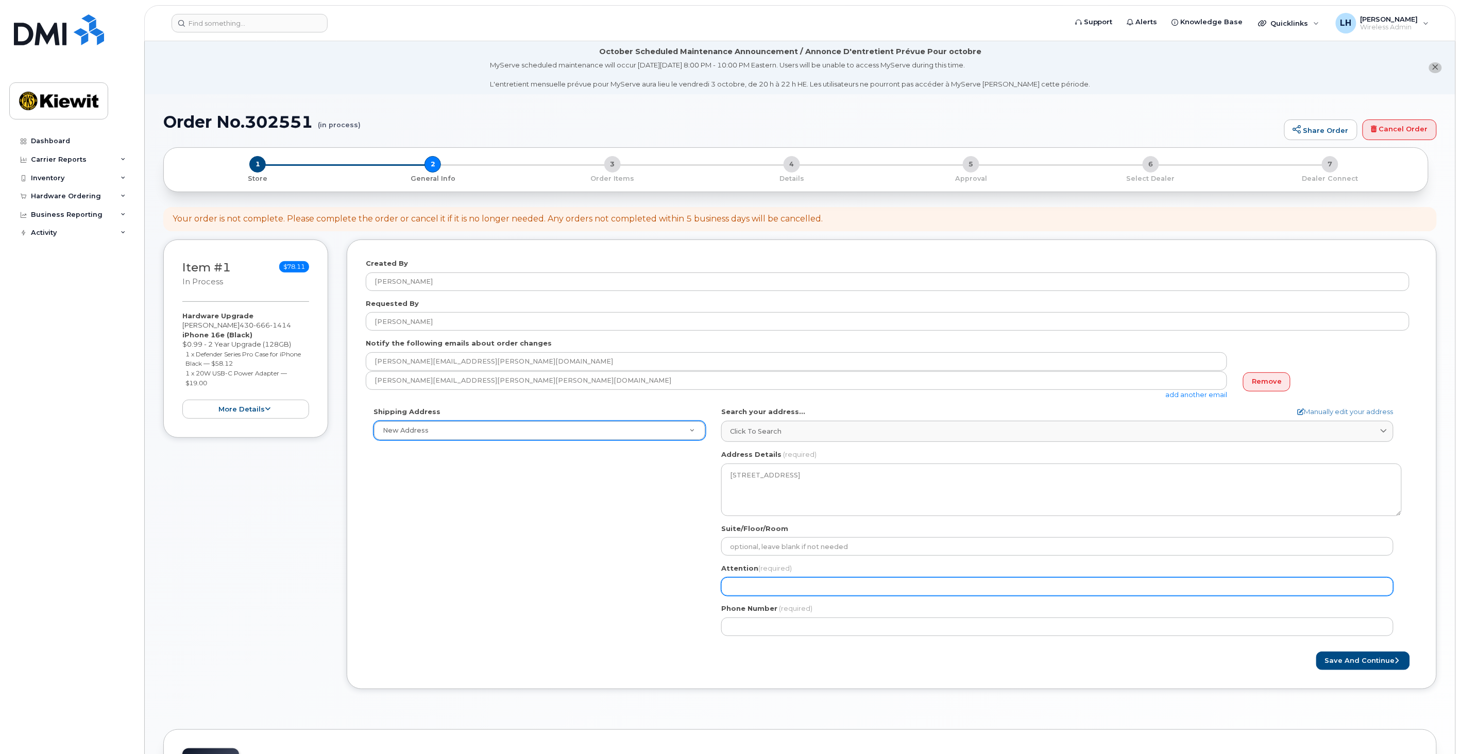
click at [744, 583] on input "Attention (required)" at bounding box center [1057, 586] width 672 height 19
select select
type input "N"
select select
type input "Ni"
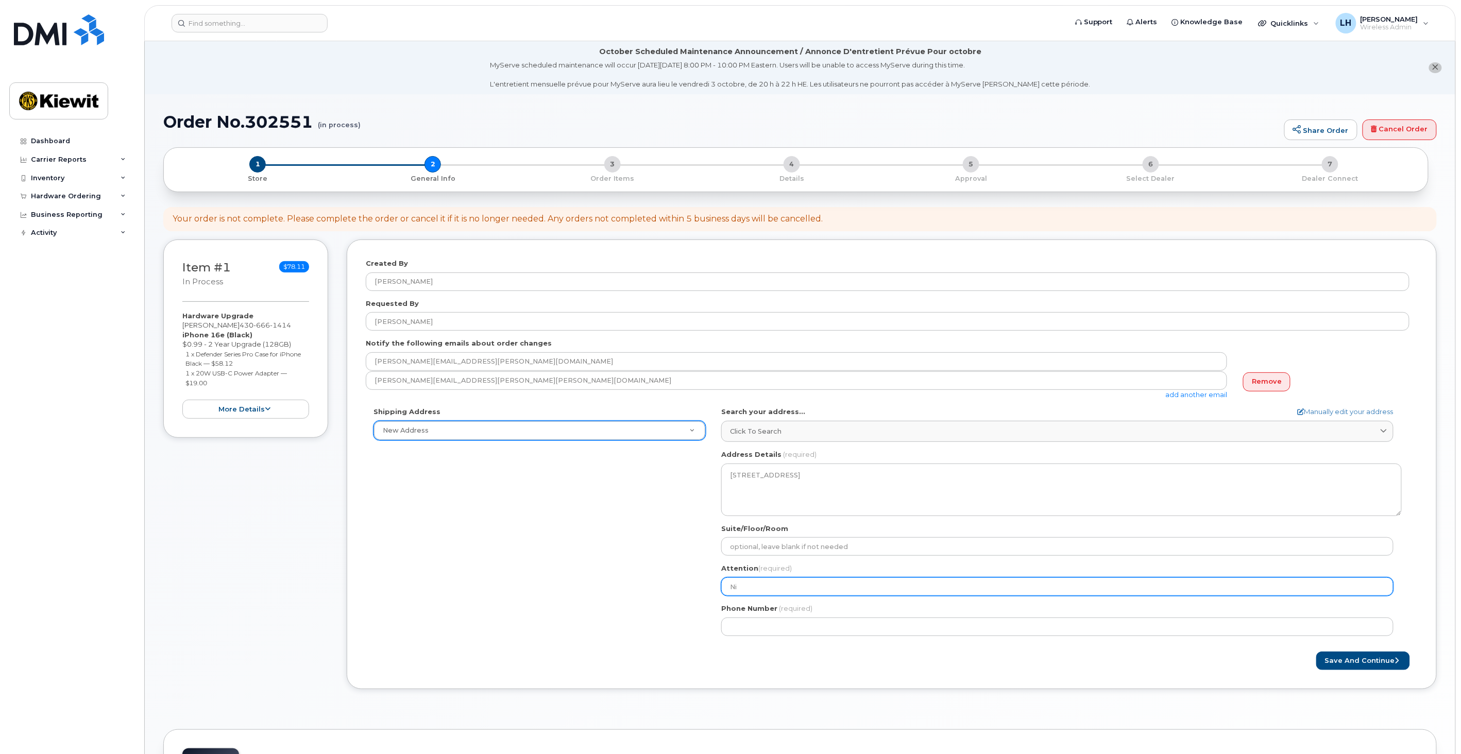
select select
type input "Nick"
select select
type input "NickF"
select select
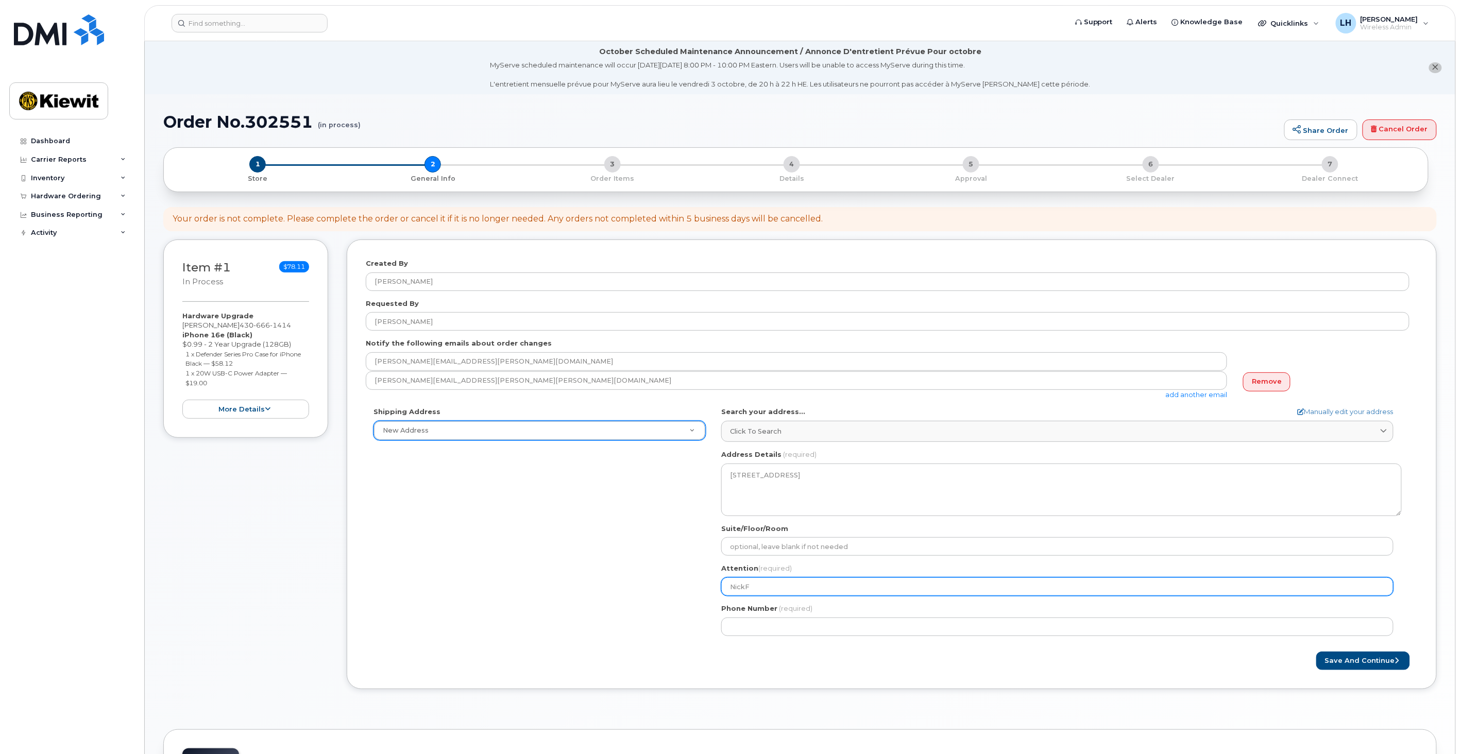
type input "NickFl"
select select
type input "NickFle"
select select
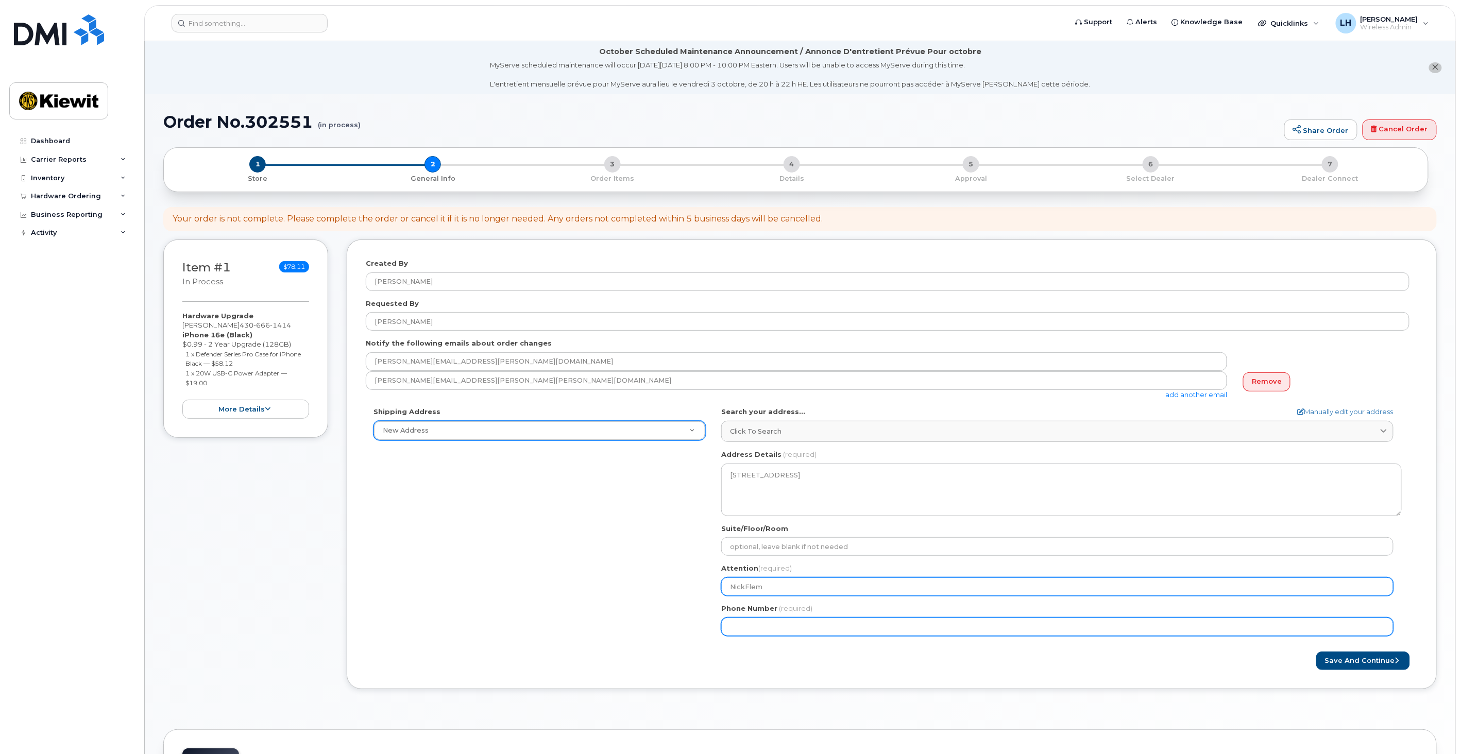
type input "NickFlem"
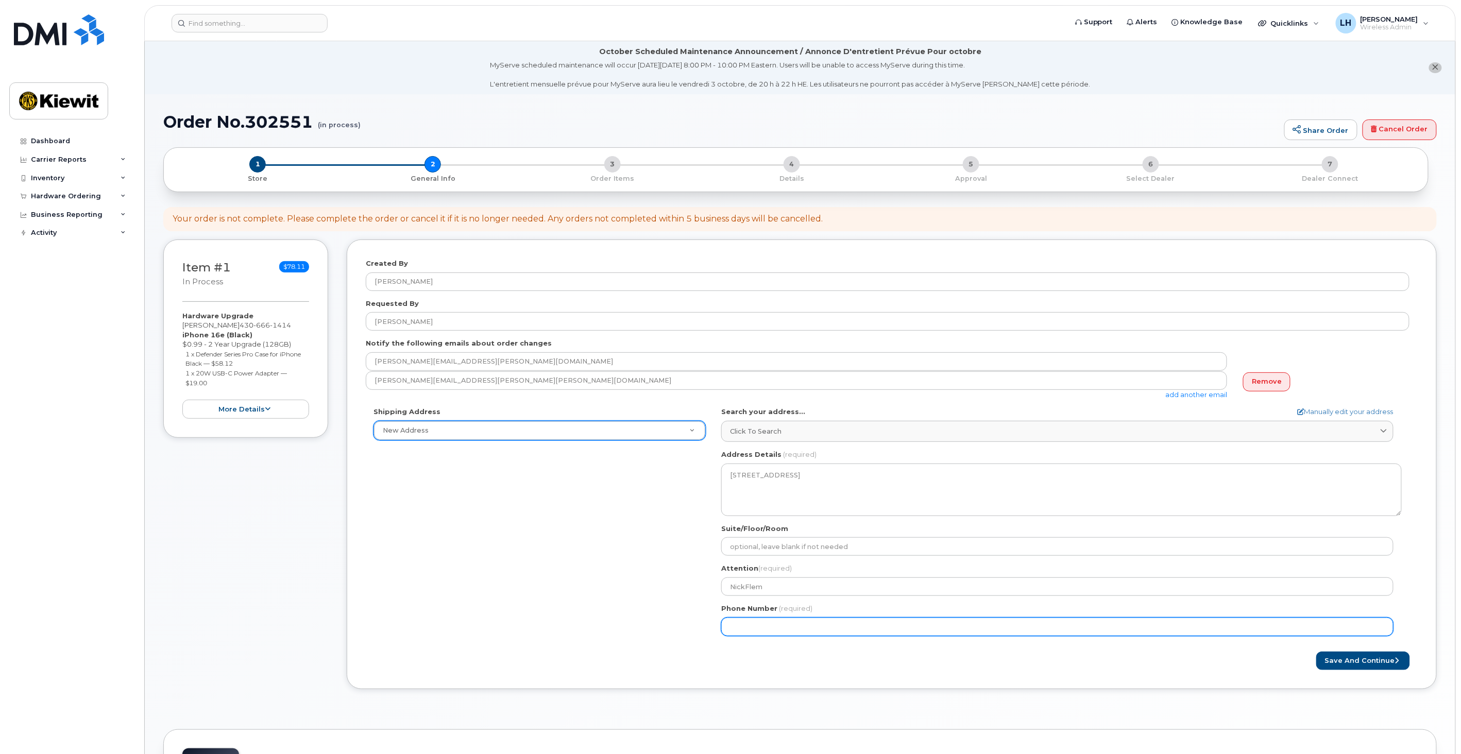
click at [759, 631] on input "Phone Number" at bounding box center [1057, 627] width 672 height 19
type input "430666141"
select select
type input "4306661414"
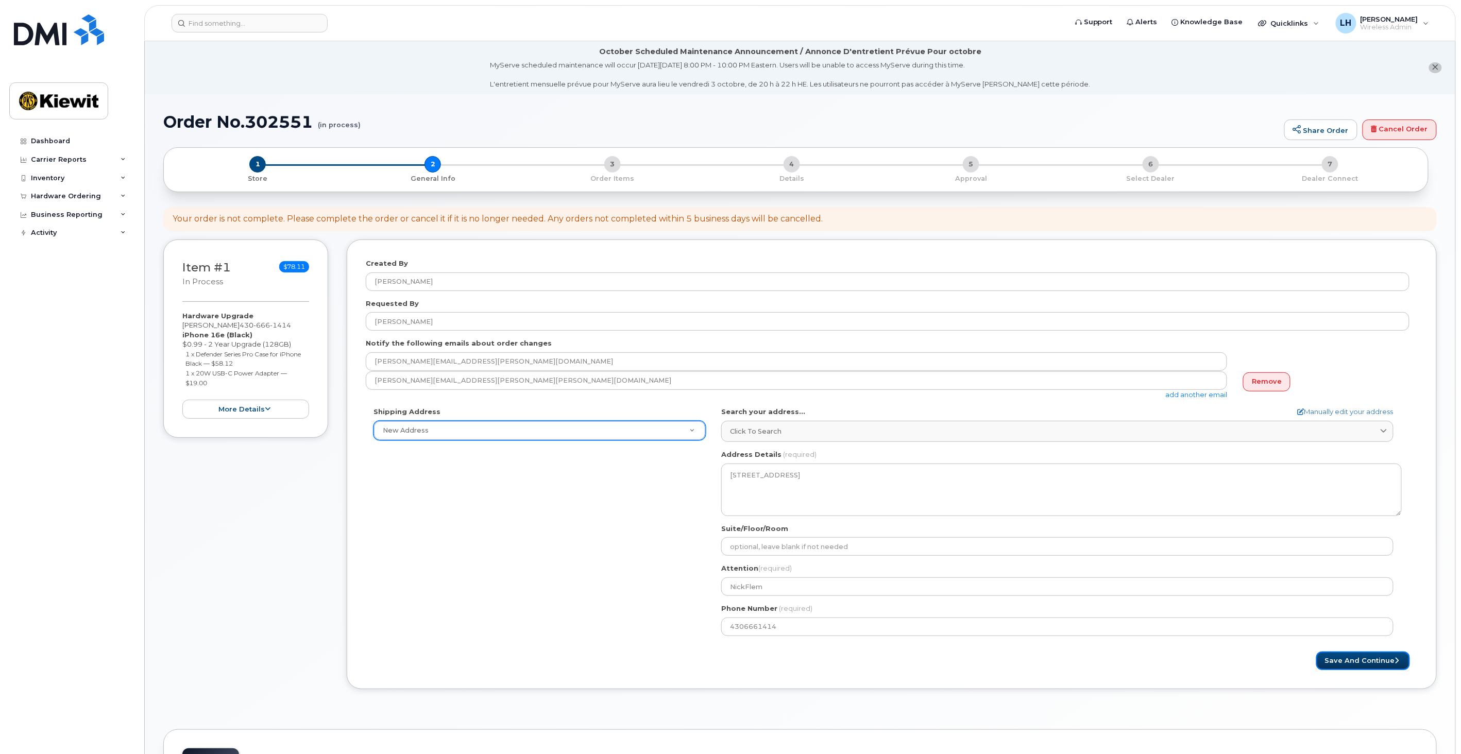
drag, startPoint x: 1327, startPoint y: 661, endPoint x: 945, endPoint y: 518, distance: 408.2
click at [1327, 661] on button "Save and Continue" at bounding box center [1363, 661] width 94 height 19
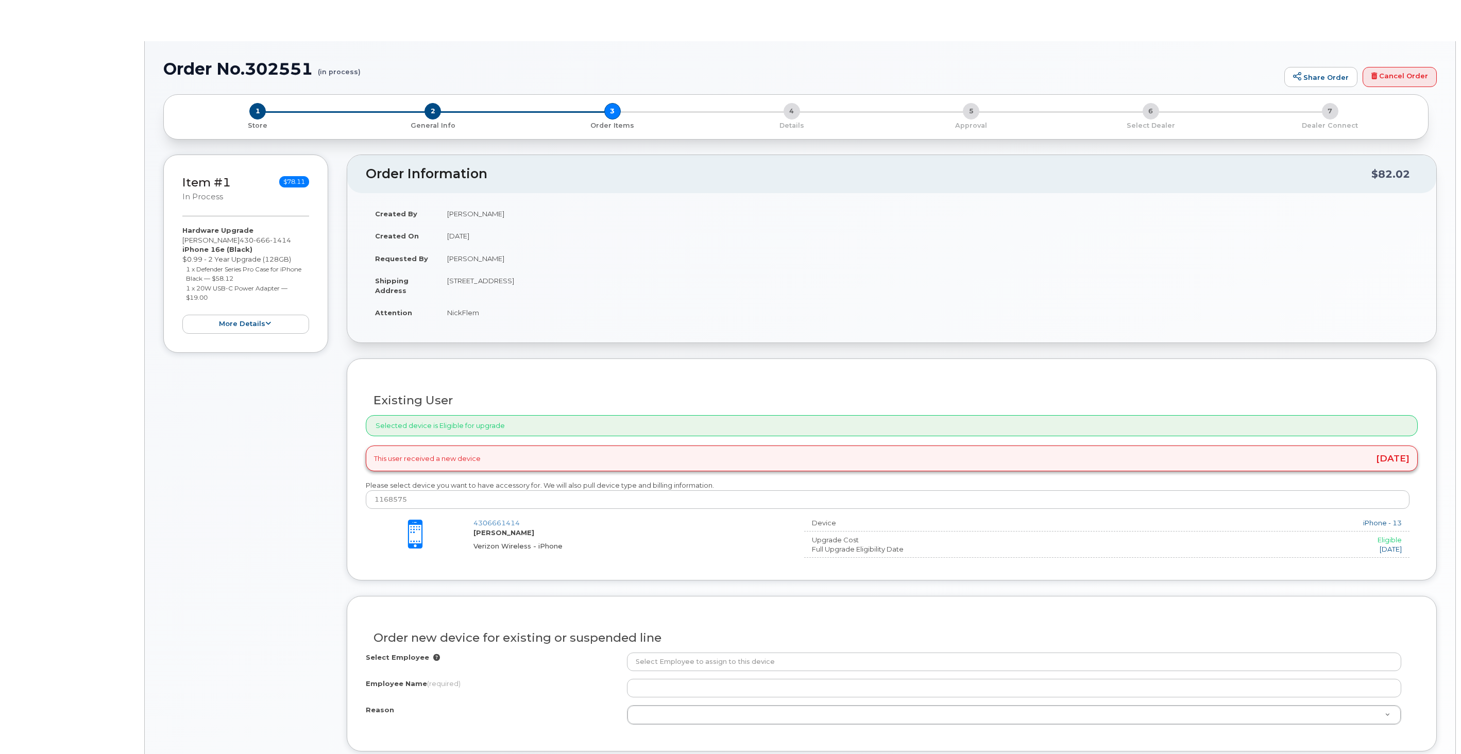
type input "[PERSON_NAME]"
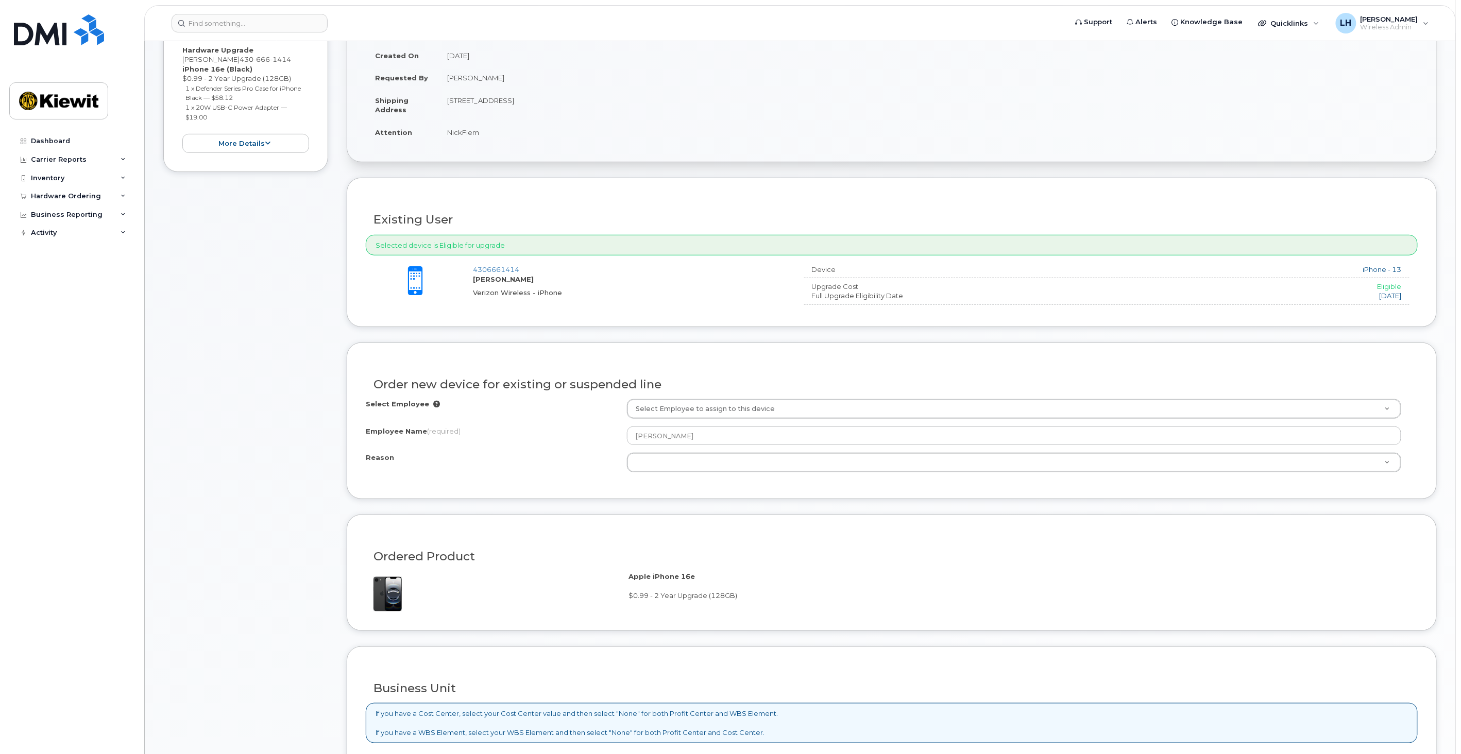
scroll to position [286, 0]
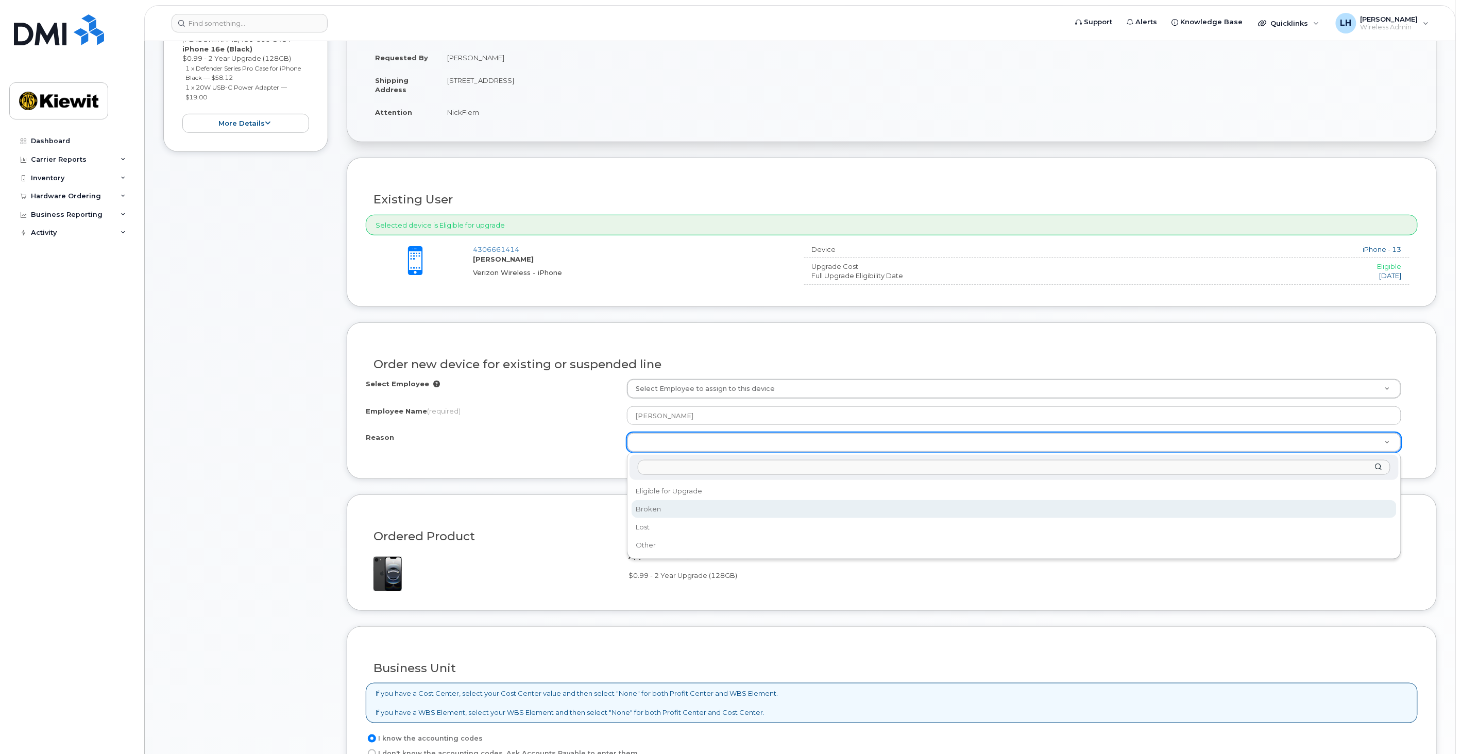
select select "broken"
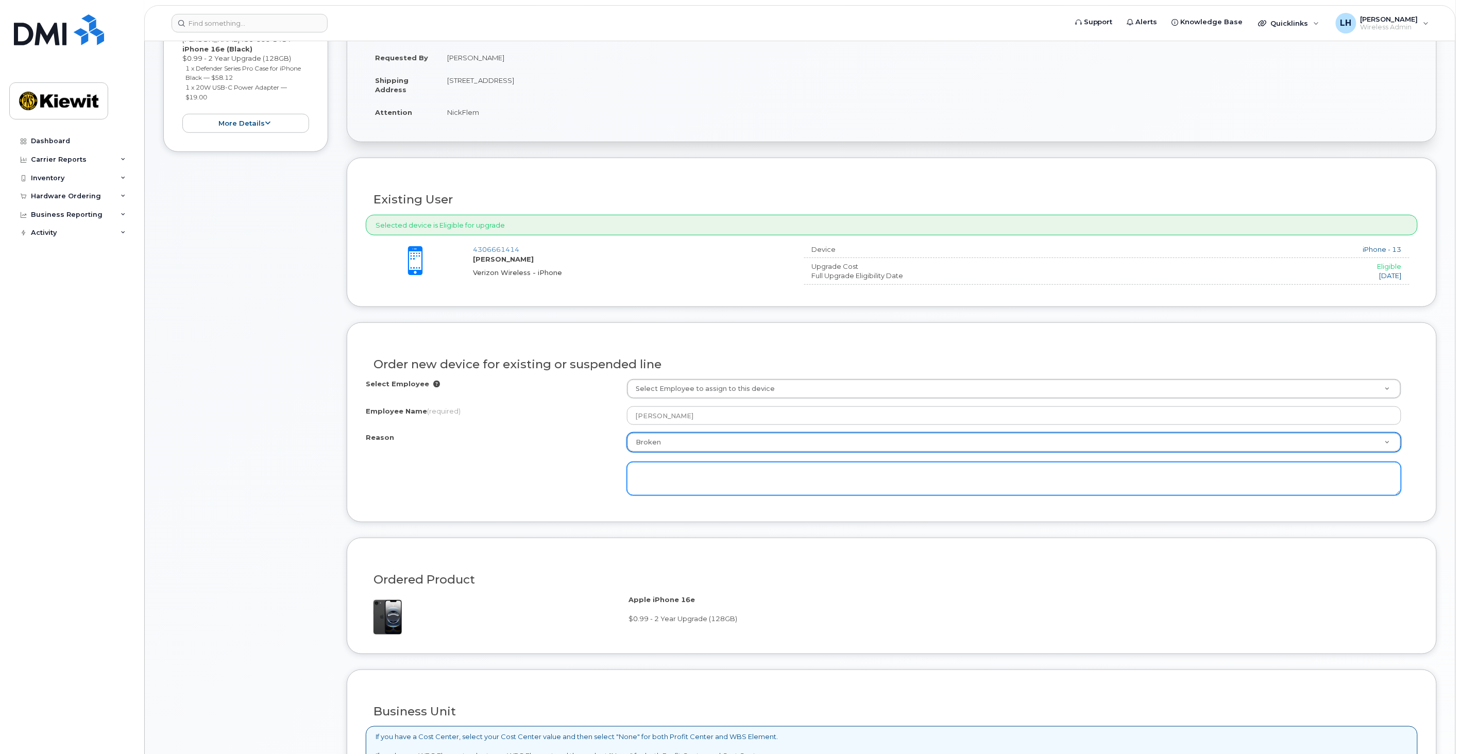
click at [747, 485] on textarea at bounding box center [1014, 479] width 775 height 34
type textarea "Sounds is muffled older phone."
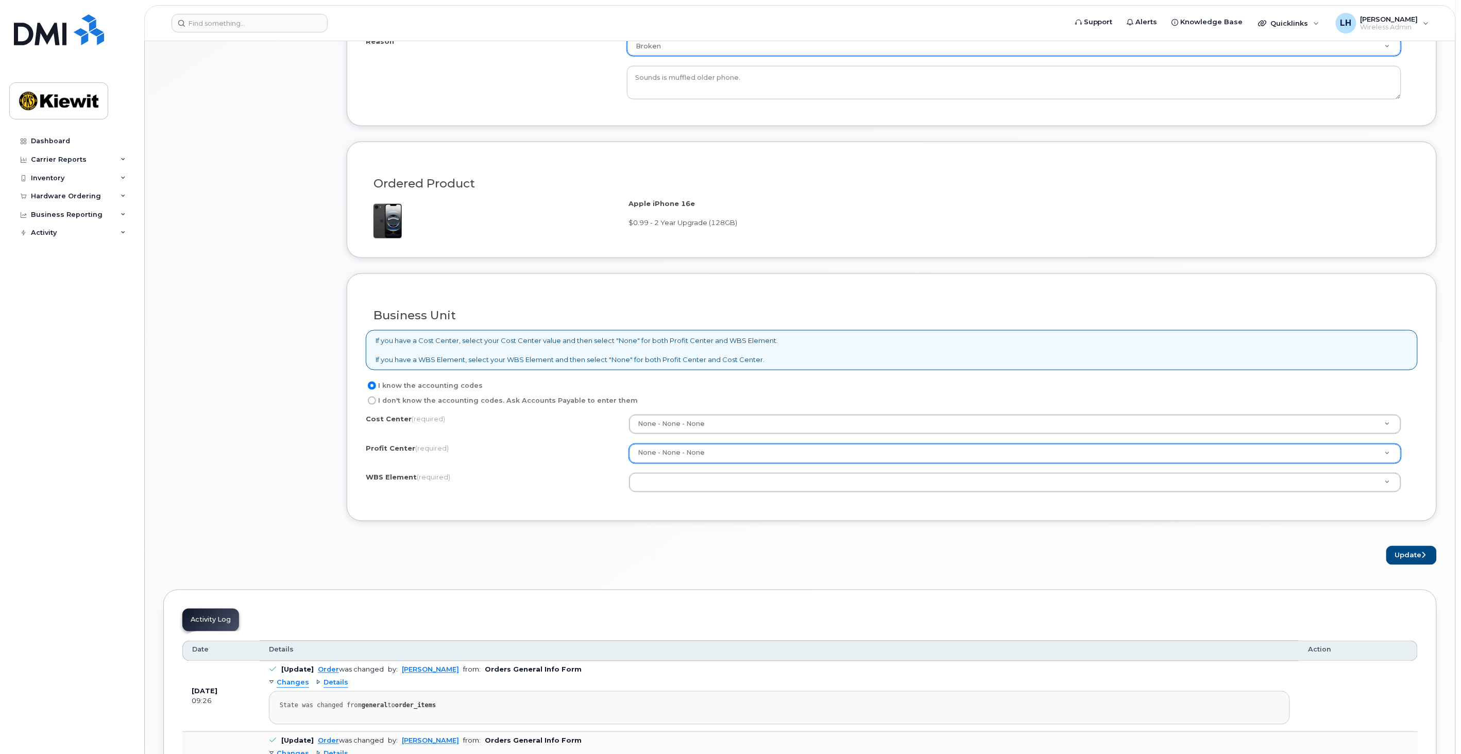
scroll to position [687, 0]
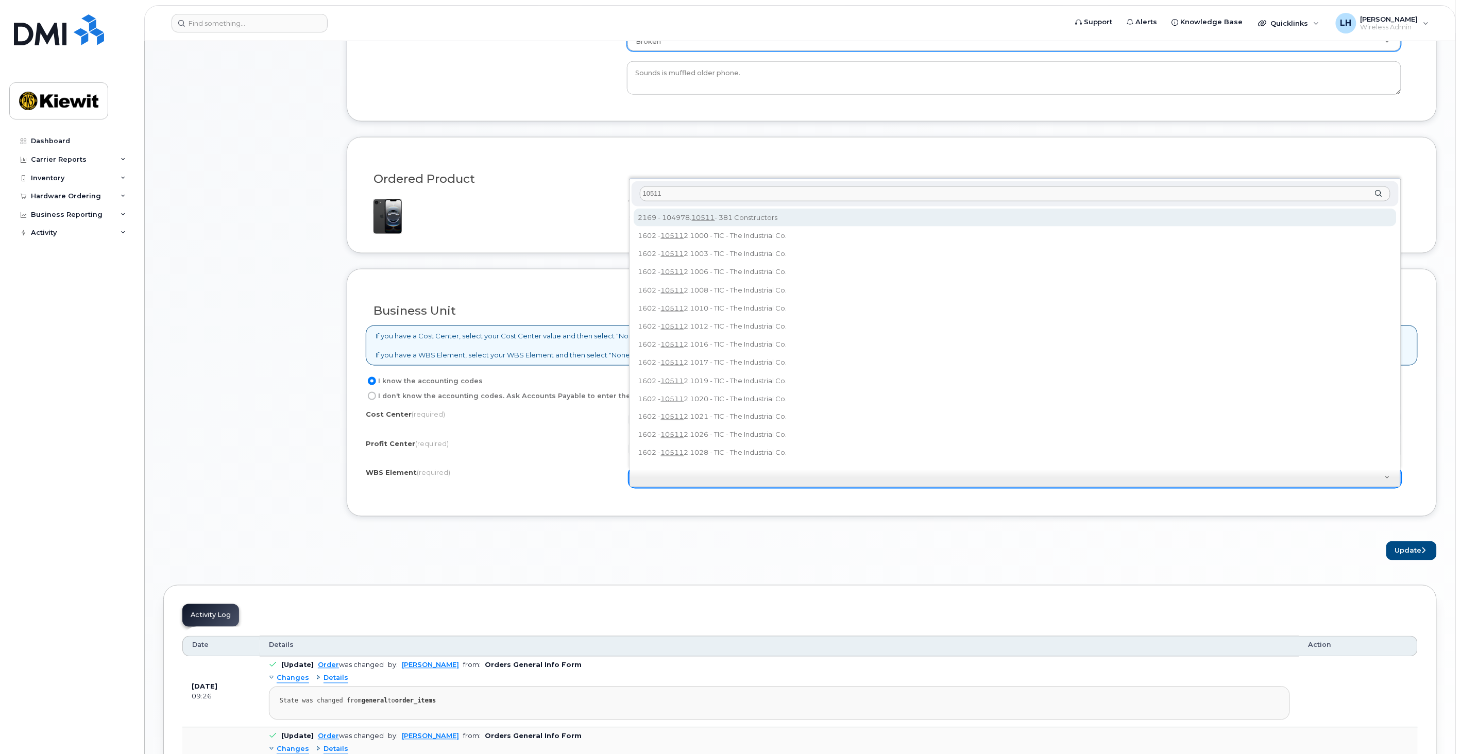
click at [723, 189] on input "10511" at bounding box center [1015, 193] width 751 height 15
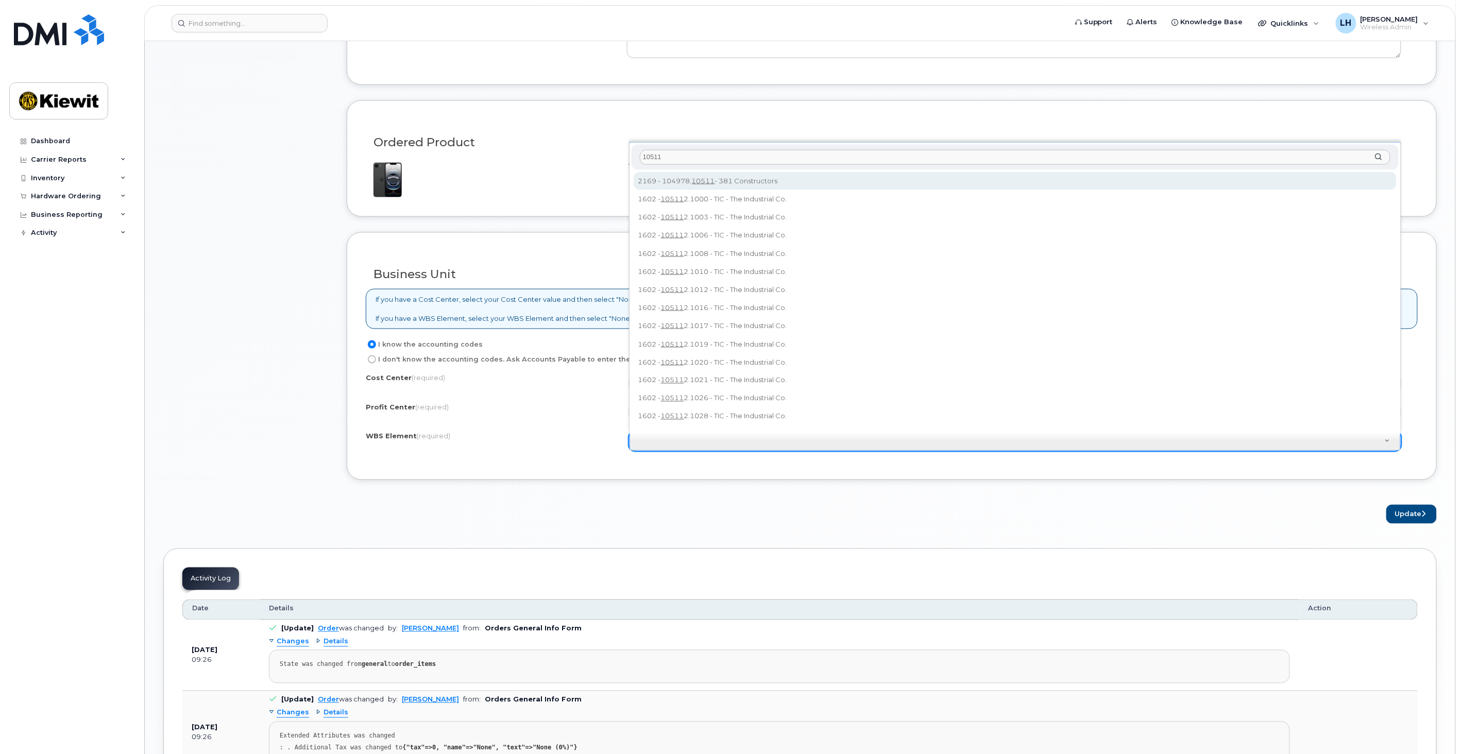
scroll to position [744, 0]
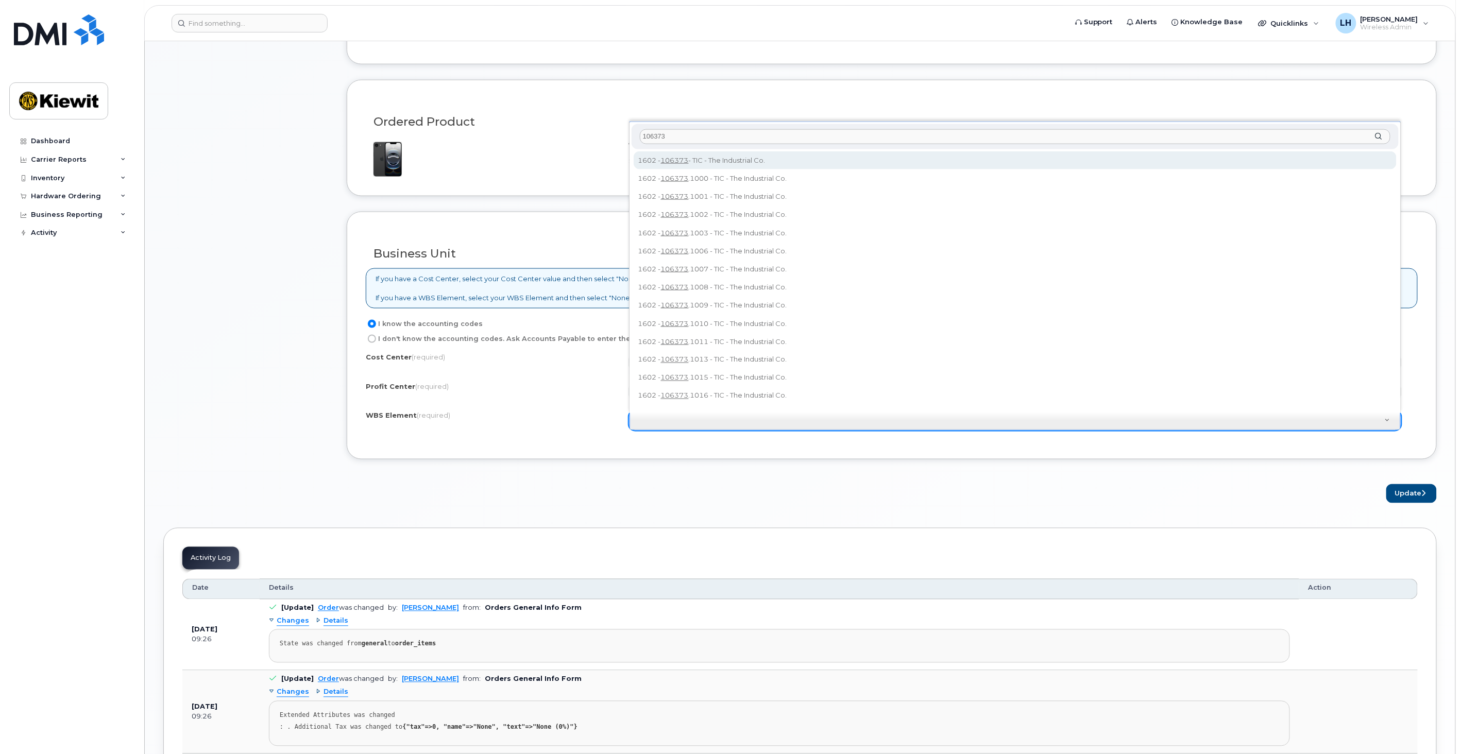
drag, startPoint x: 689, startPoint y: 139, endPoint x: 578, endPoint y: 133, distance: 110.9
click at [578, 133] on body "Support Alerts Knowledge Base Quicklinks Suspend / Cancel Device Change SIM Car…" at bounding box center [730, 154] width 1461 height 1796
paste input "494.1111"
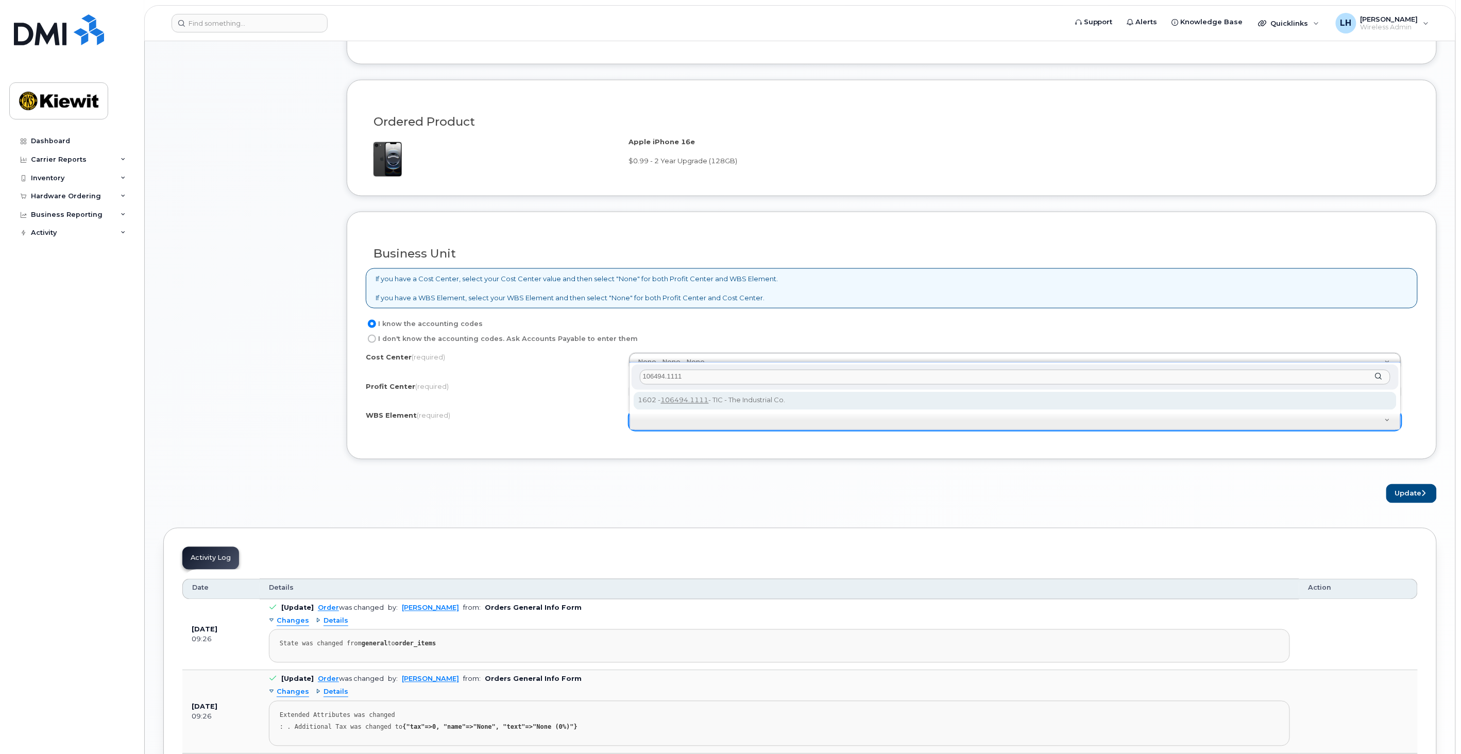
type input "106494.1111"
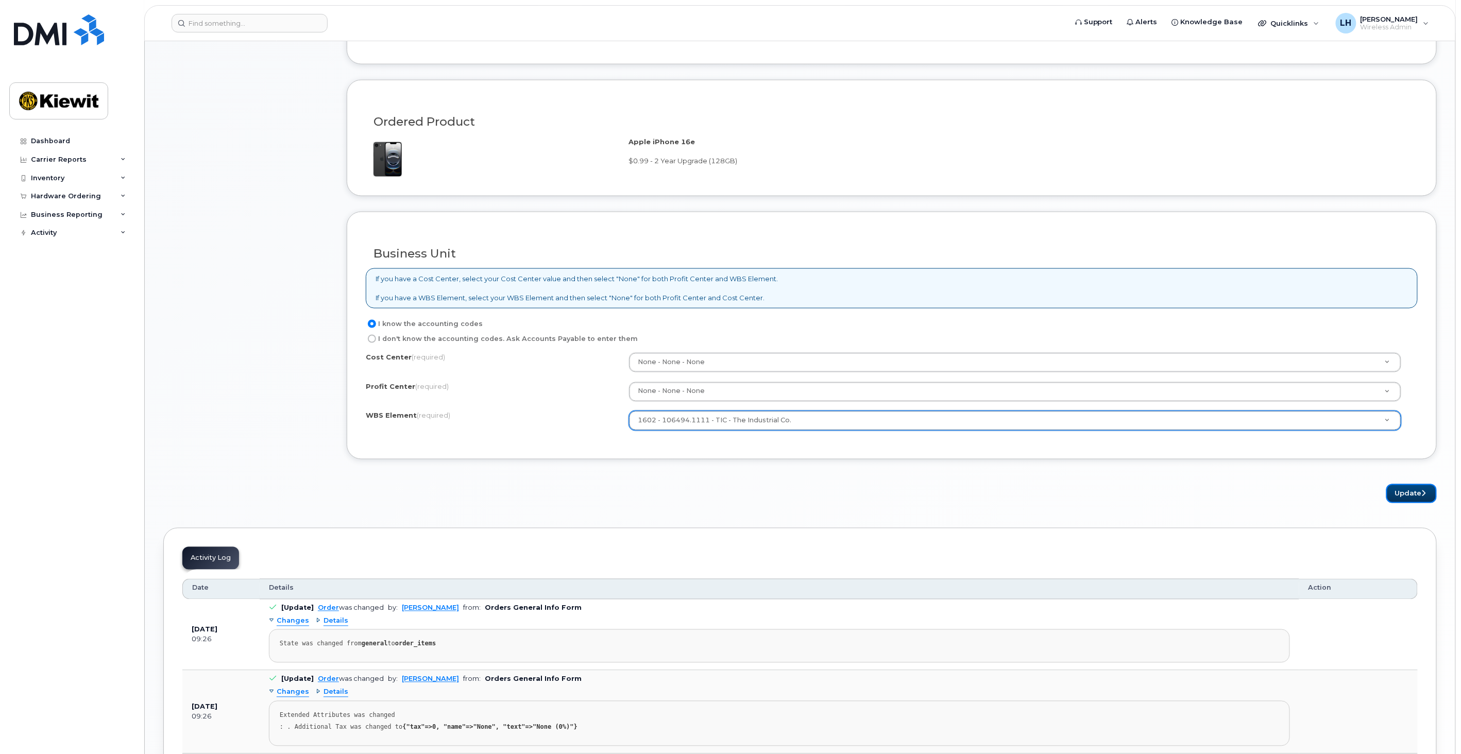
drag, startPoint x: 1400, startPoint y: 492, endPoint x: 1460, endPoint y: 476, distance: 62.5
click at [1400, 492] on button "Update" at bounding box center [1411, 493] width 50 height 19
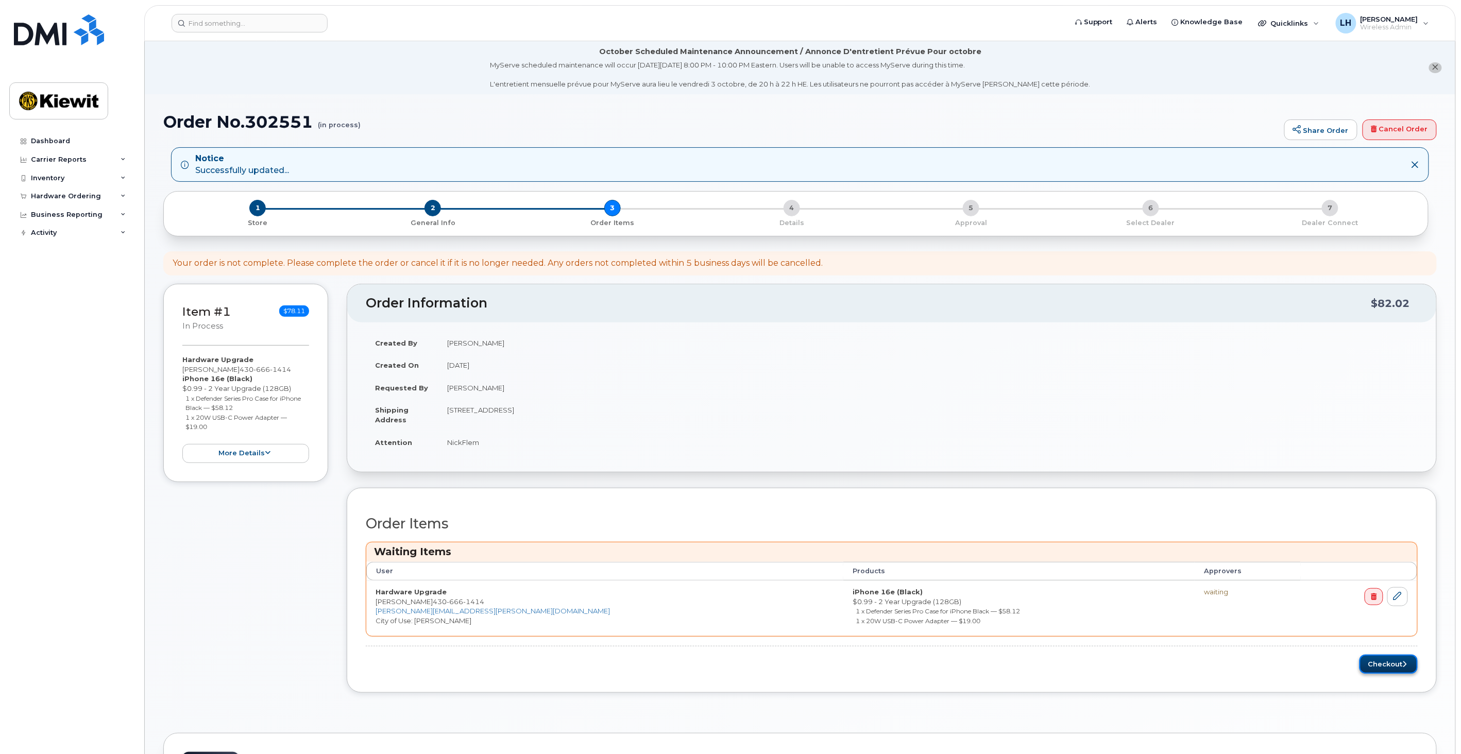
click at [1374, 669] on button "Checkout" at bounding box center [1388, 664] width 58 height 19
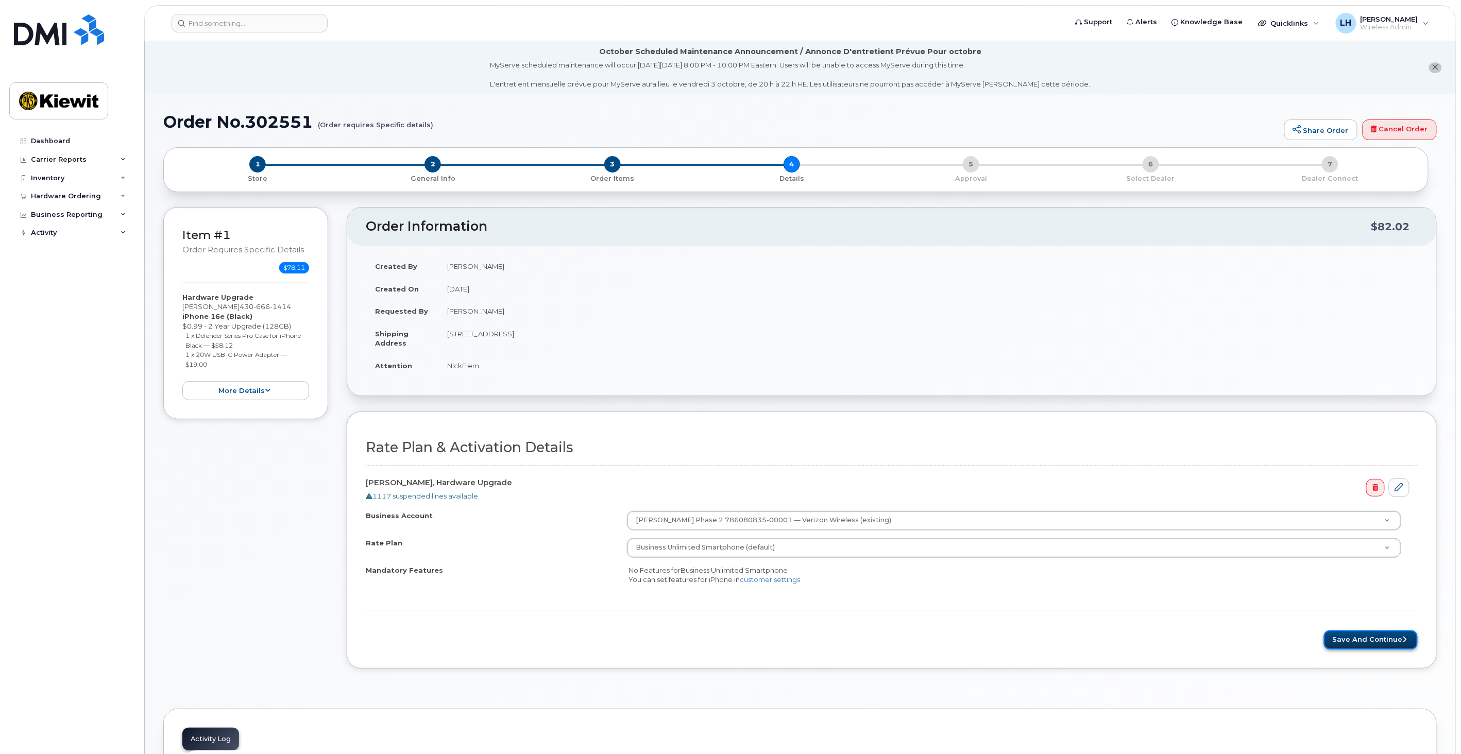
click at [1358, 636] on button "Save and Continue" at bounding box center [1371, 640] width 94 height 19
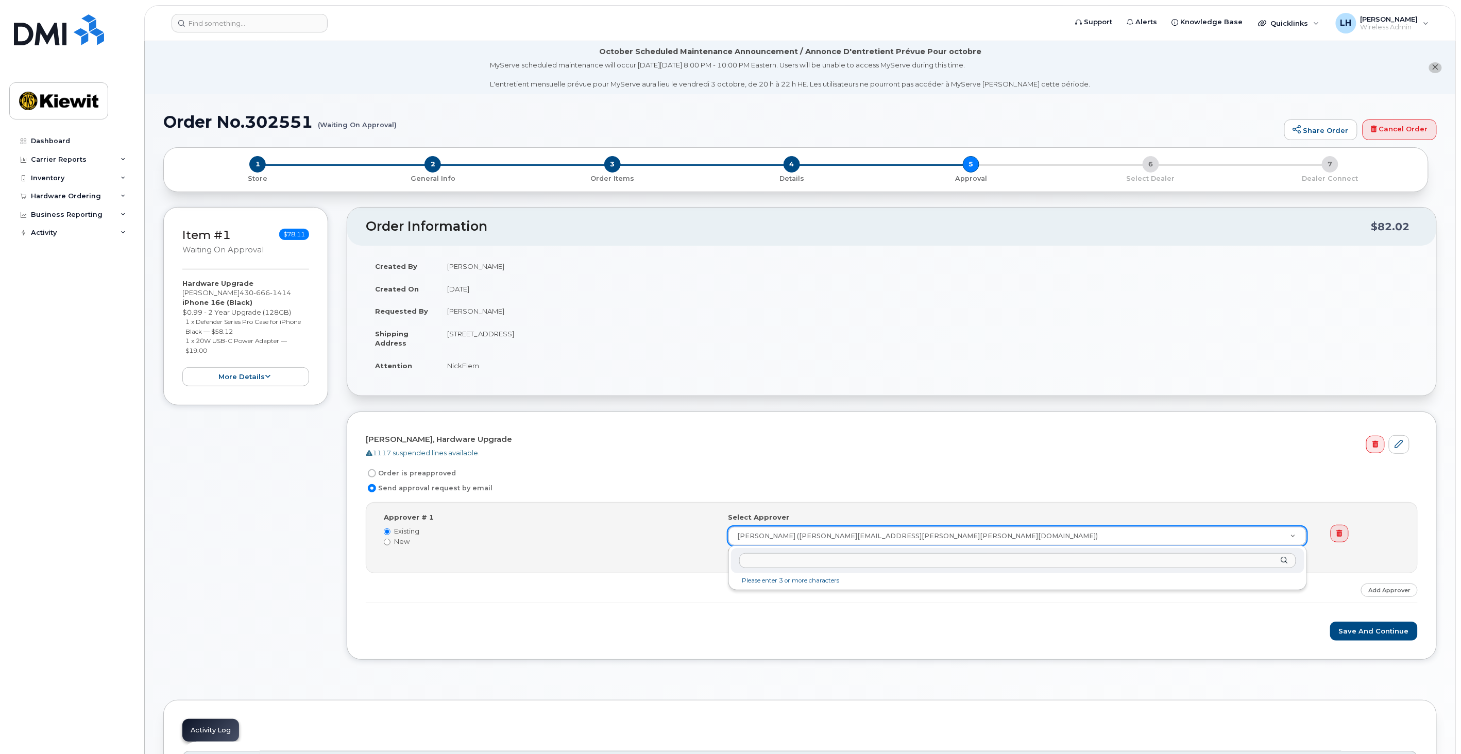
click at [1284, 559] on div at bounding box center [1018, 560] width 574 height 25
click at [1222, 559] on input "text" at bounding box center [1017, 560] width 557 height 15
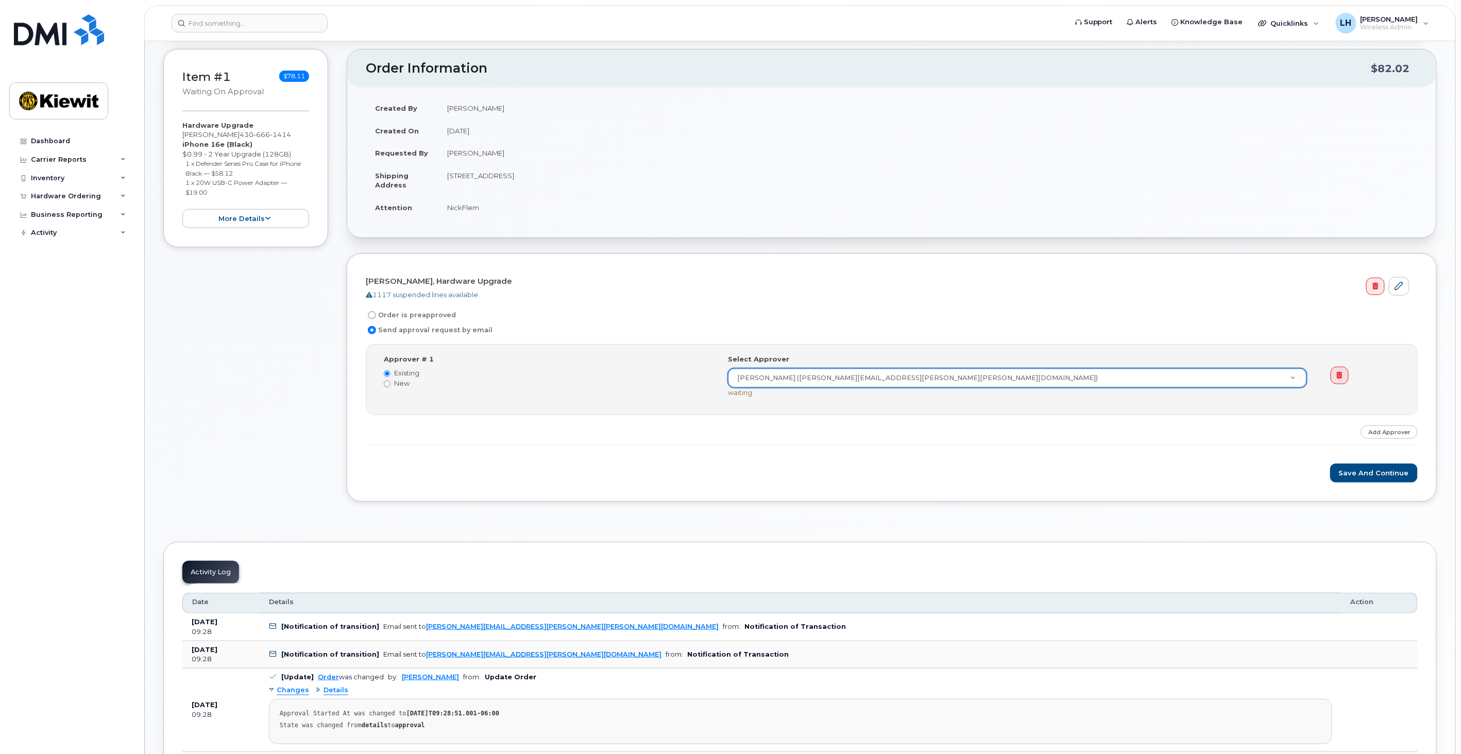
scroll to position [172, 0]
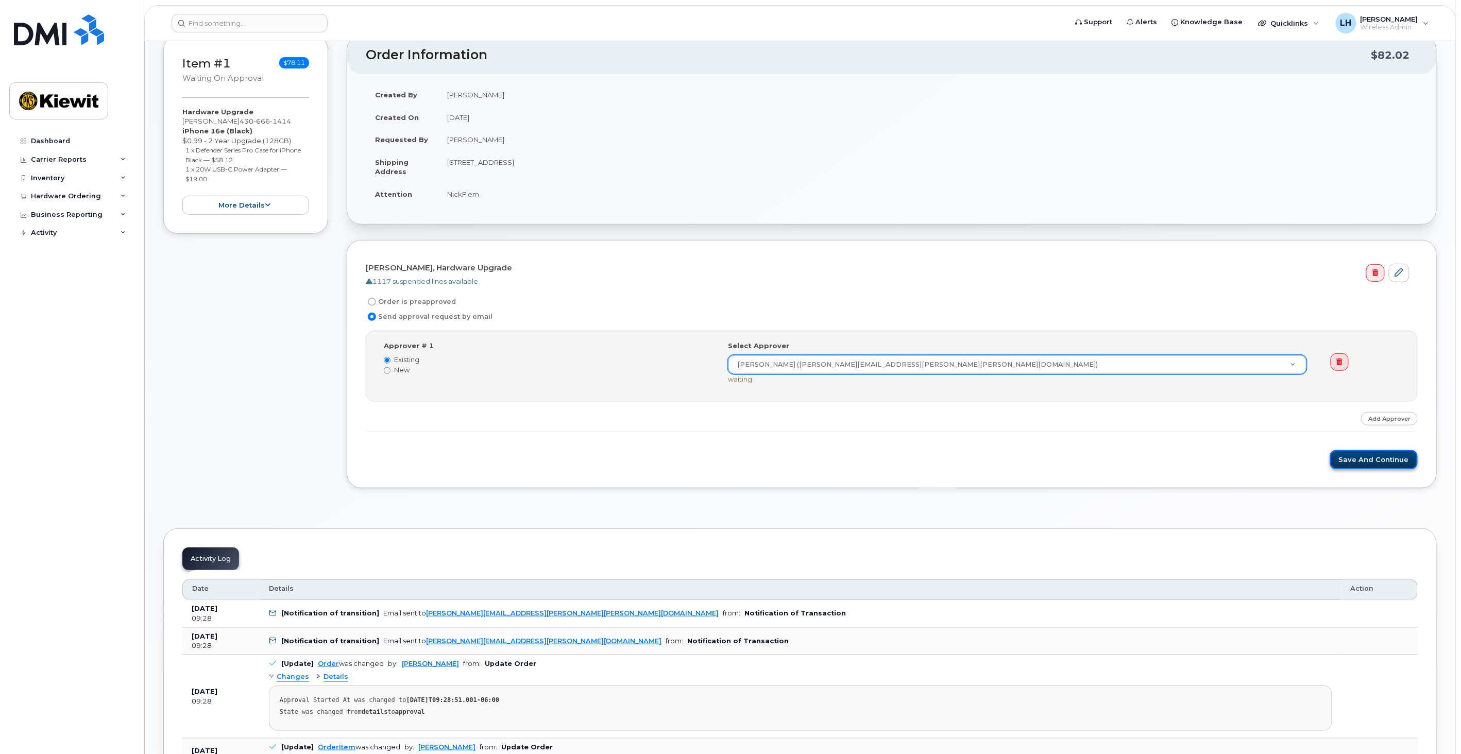
click at [1367, 459] on button "Save and Continue" at bounding box center [1374, 459] width 88 height 19
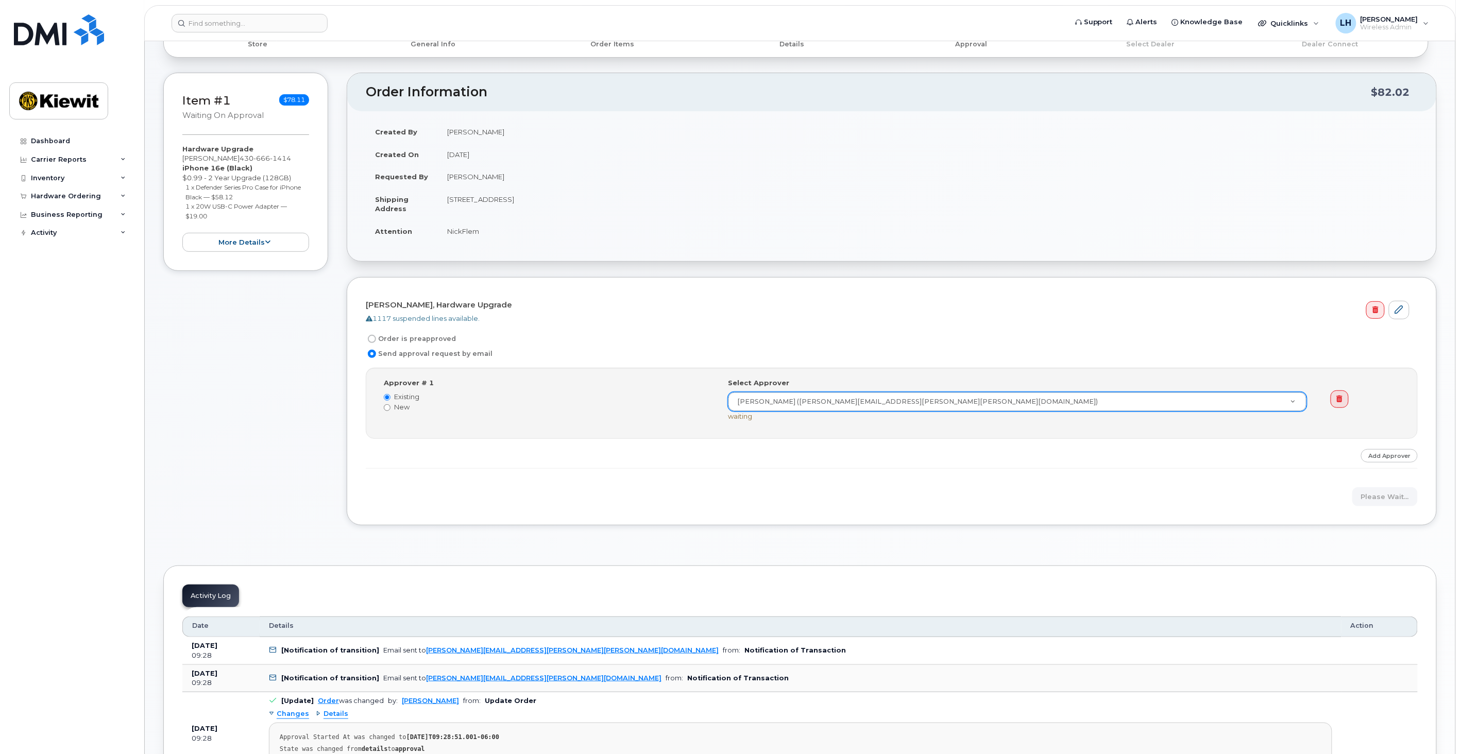
scroll to position [114, 0]
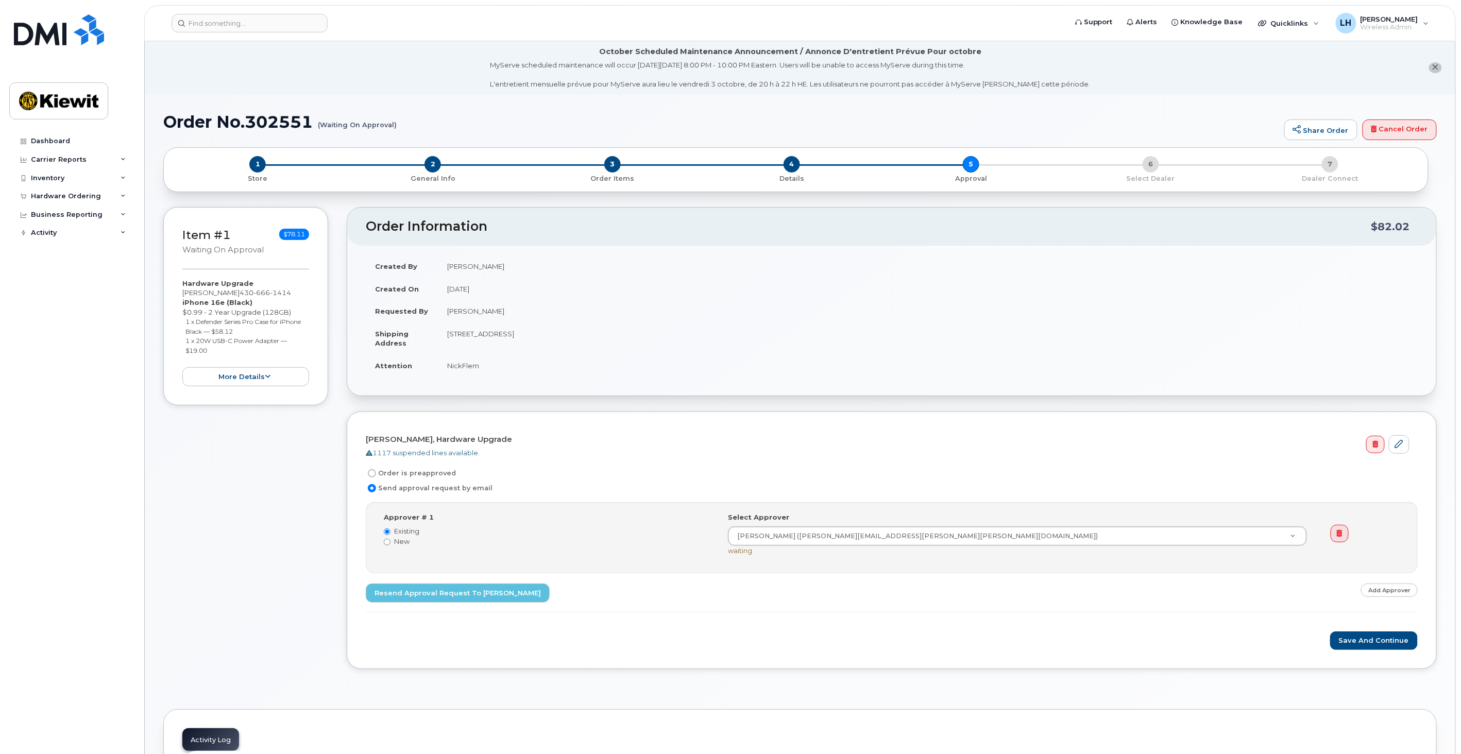
click at [1399, 592] on link "Add Approver" at bounding box center [1389, 590] width 57 height 13
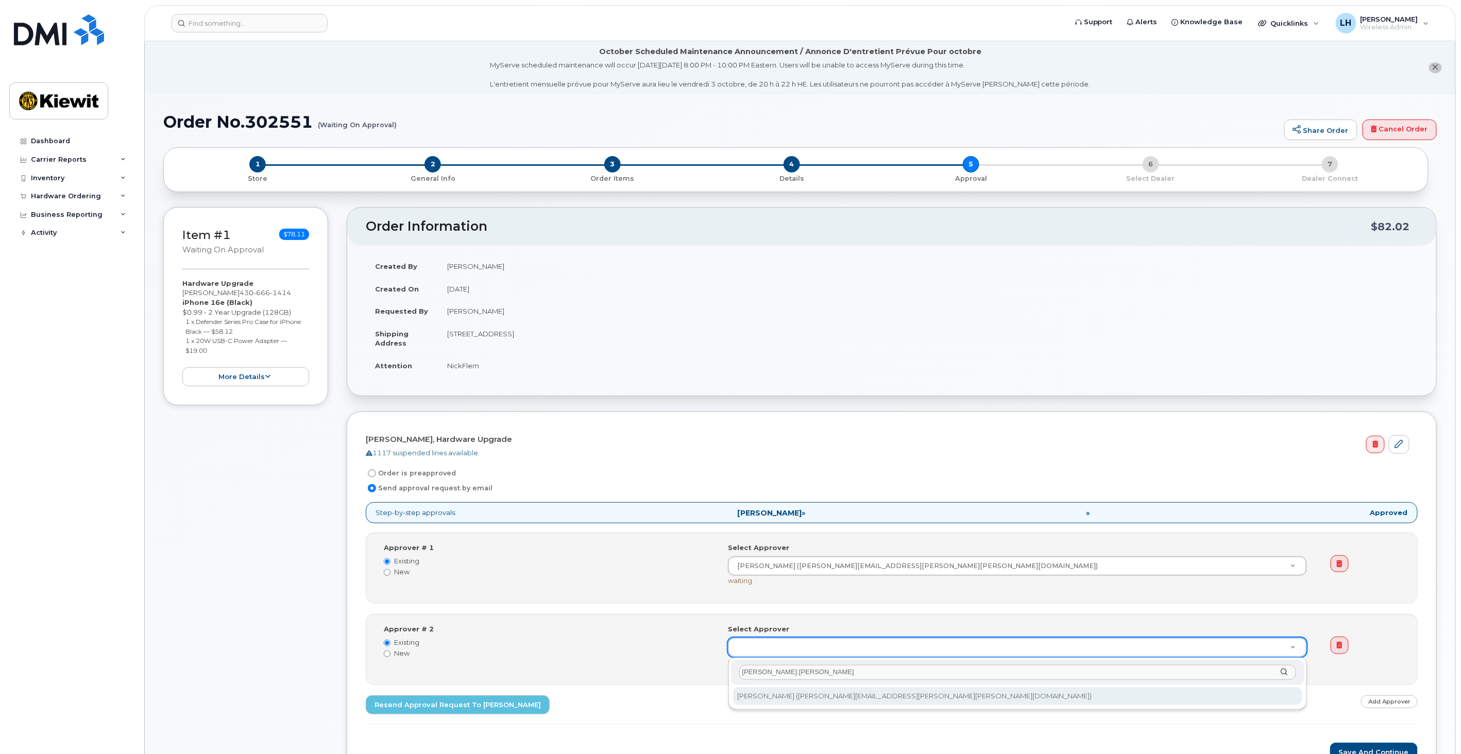
type input "Jacob.Nielsen"
type input "2157618"
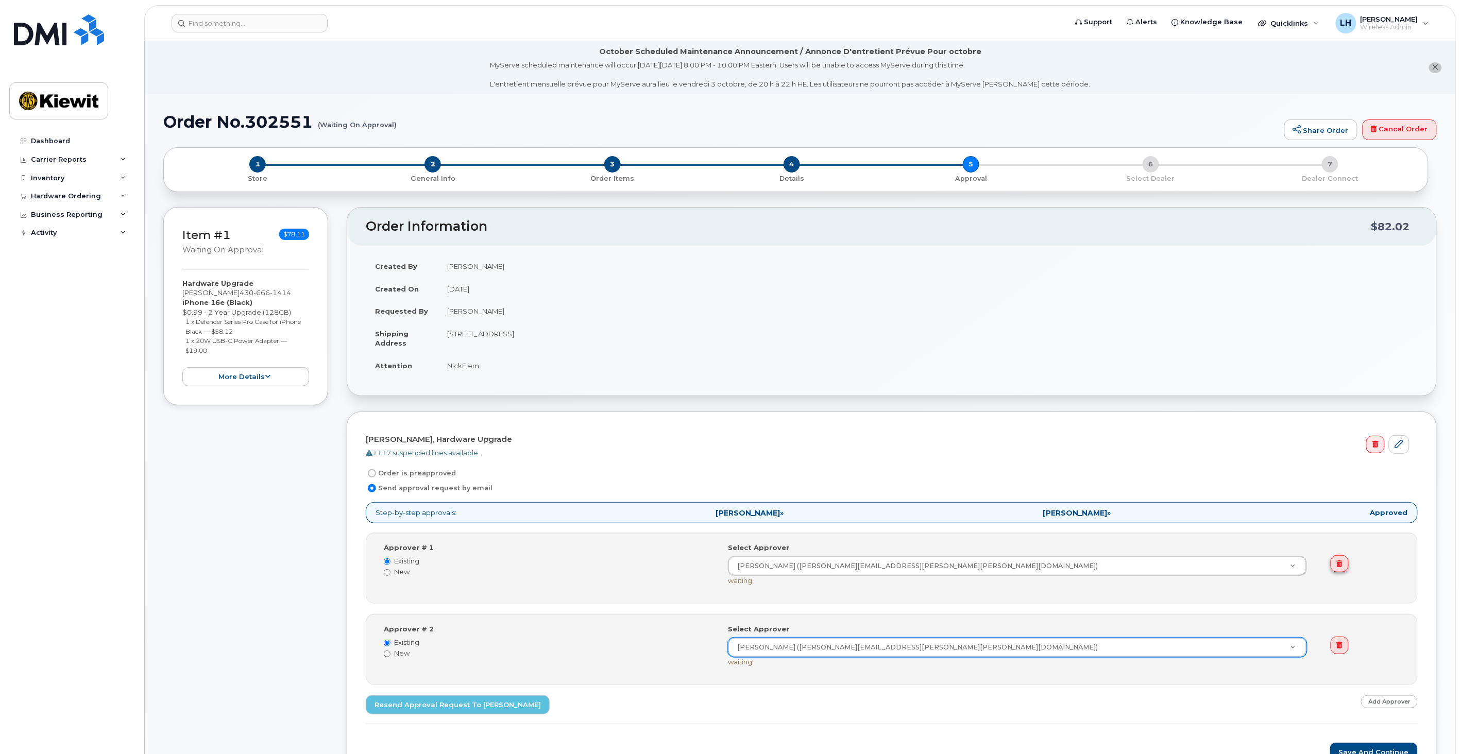
click at [1343, 566] on link at bounding box center [1340, 564] width 18 height 18
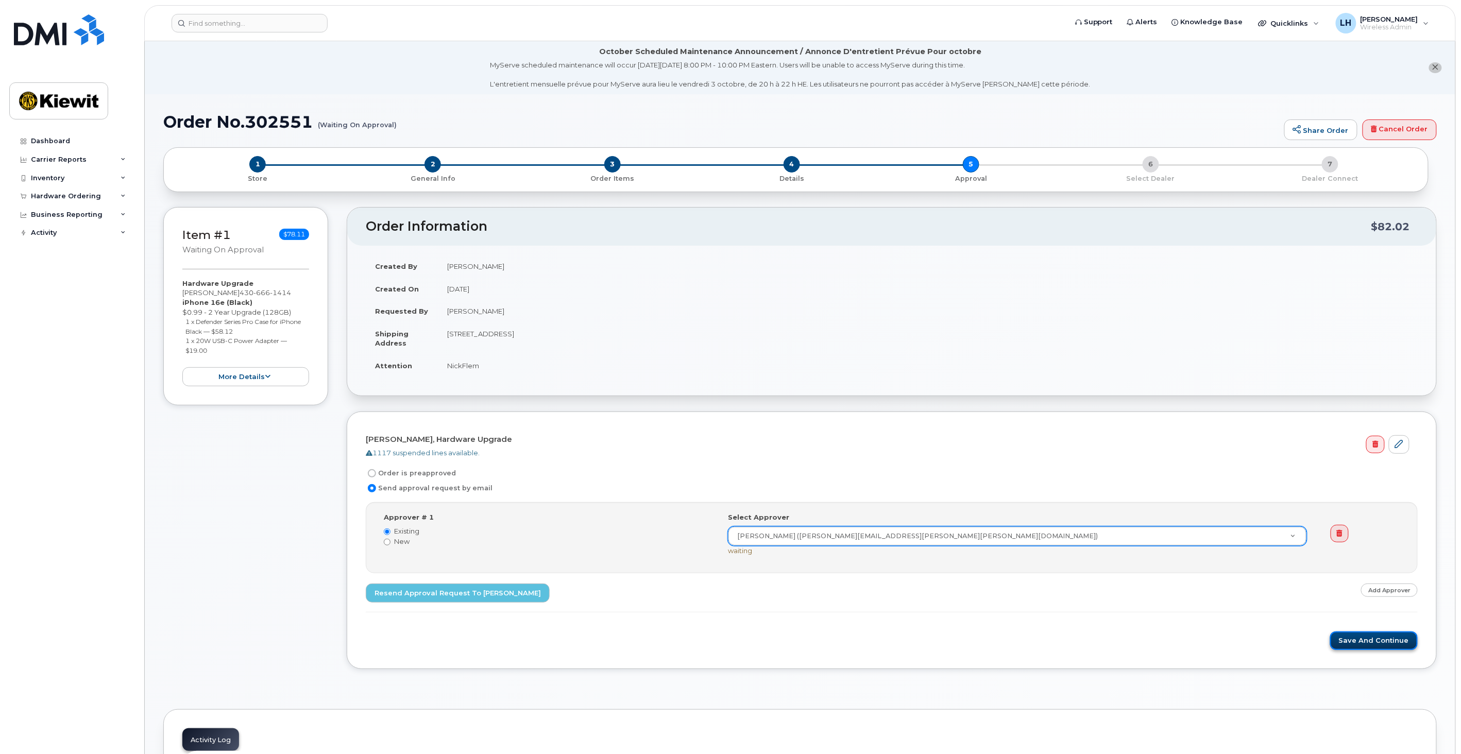
click at [1402, 644] on button "Save and Continue" at bounding box center [1374, 641] width 88 height 19
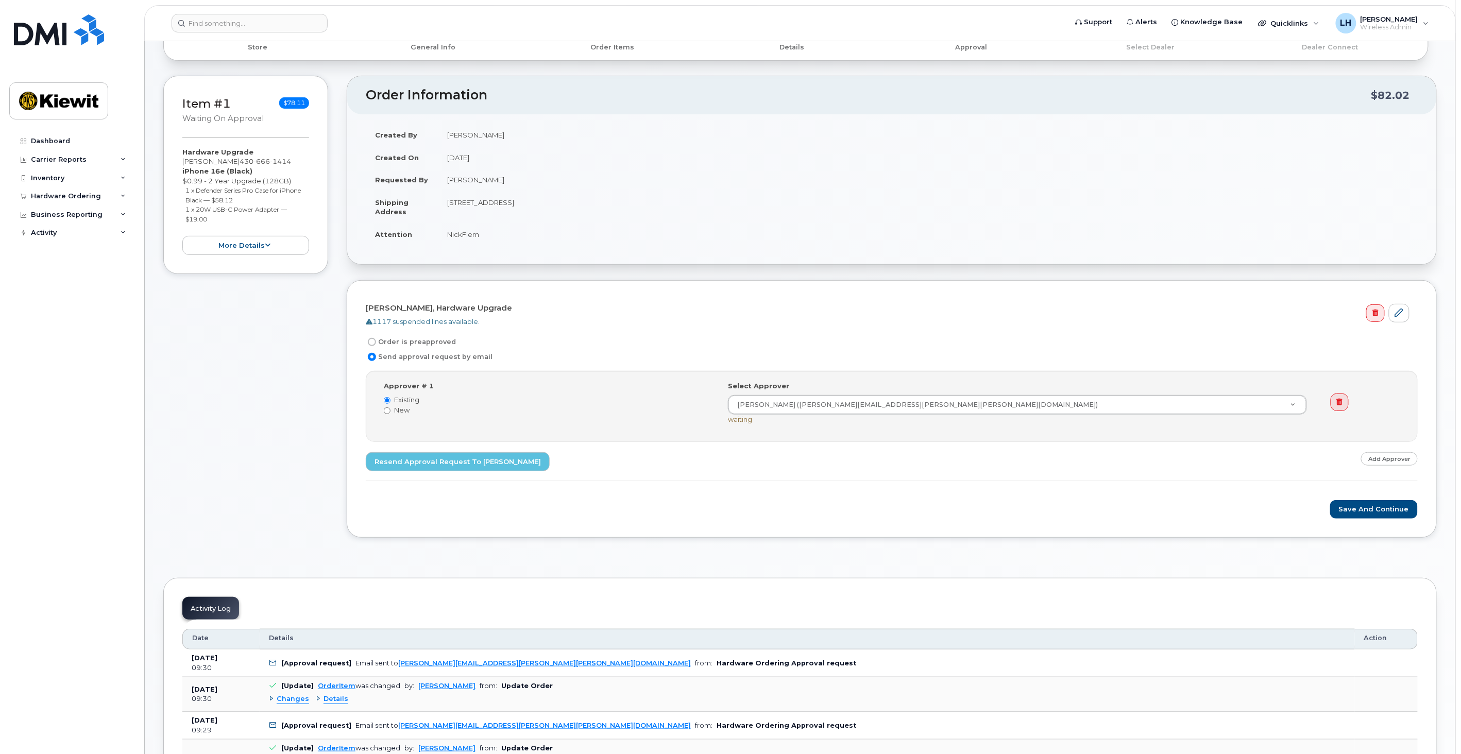
scroll to position [90, 0]
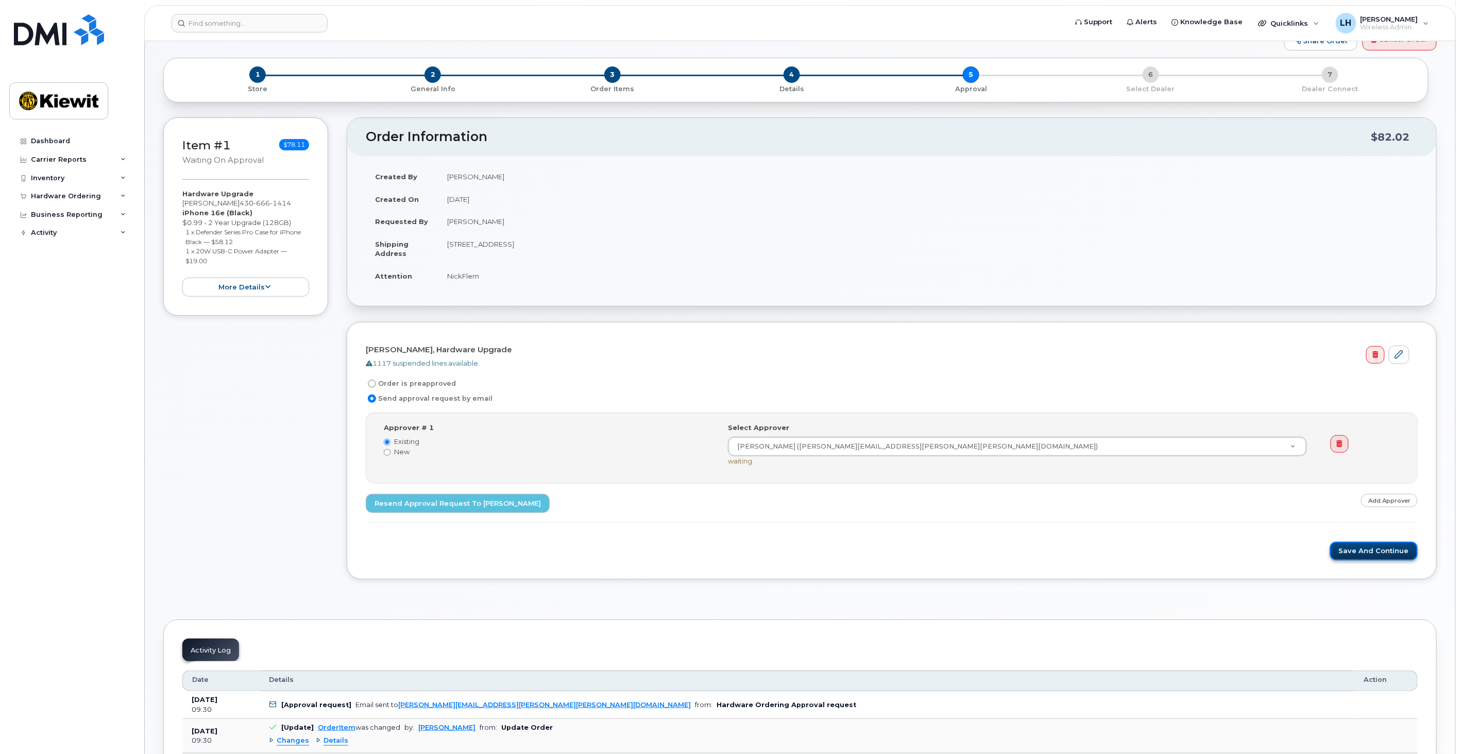
click at [1374, 549] on button "Save and Continue" at bounding box center [1374, 551] width 88 height 19
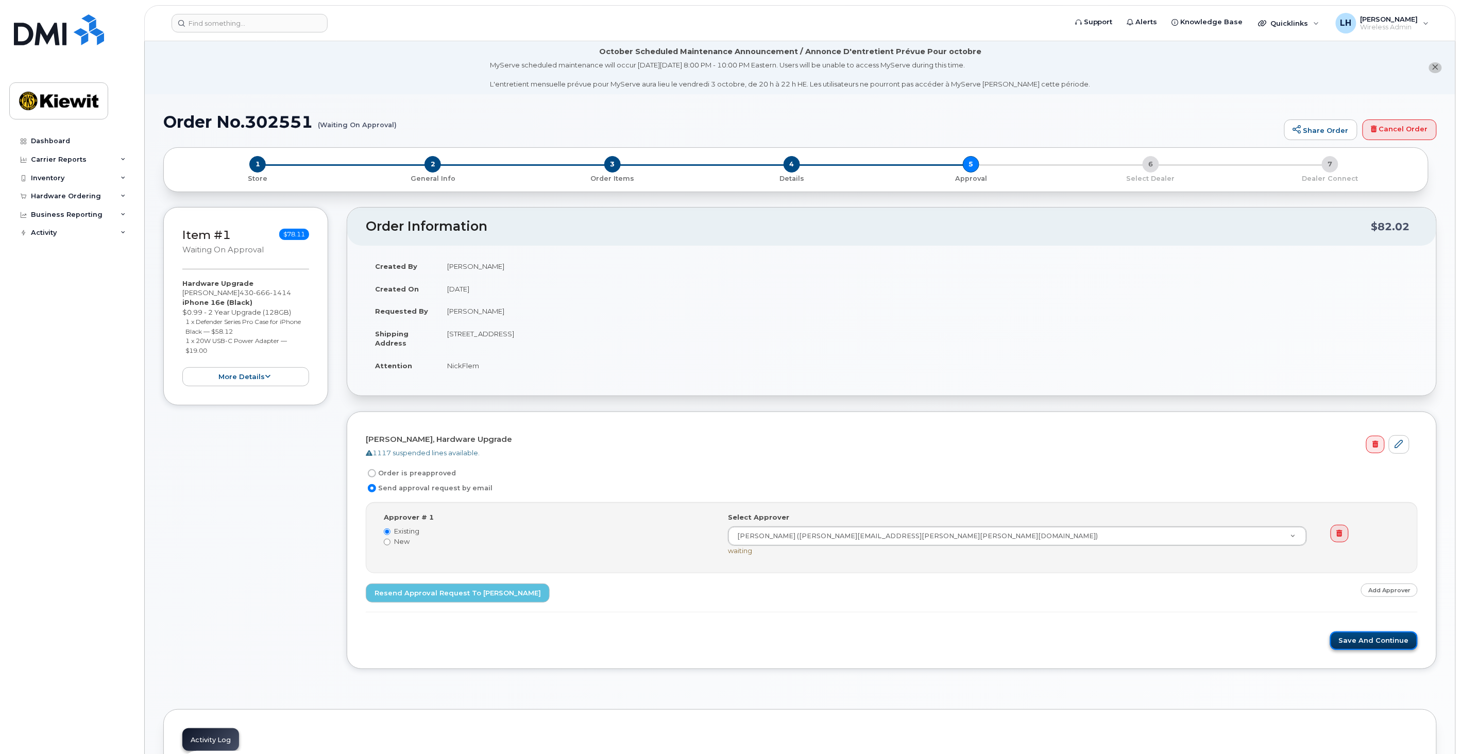
click at [1362, 638] on button "Save and Continue" at bounding box center [1374, 641] width 88 height 19
click at [76, 192] on div "Hardware Ordering" at bounding box center [66, 196] width 70 height 8
click at [46, 231] on div "Orders" at bounding box center [48, 234] width 25 height 9
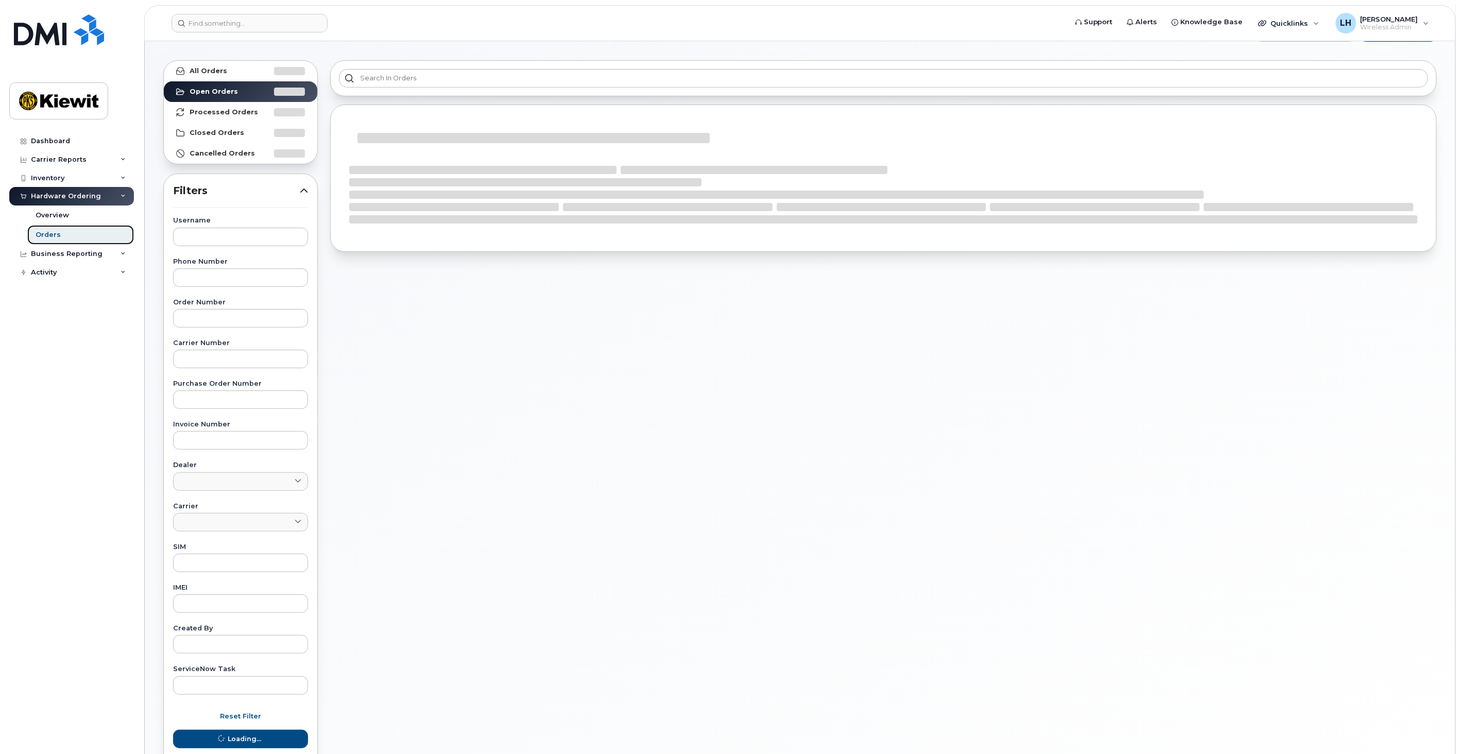
scroll to position [57, 0]
